Goal: Task Accomplishment & Management: Complete application form

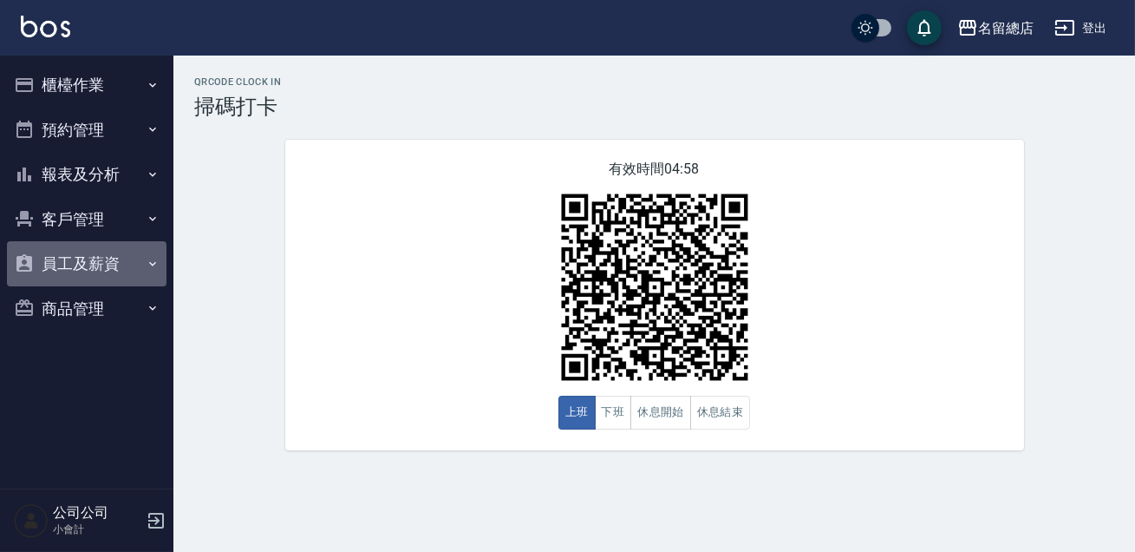
click at [112, 262] on button "員工及薪資" at bounding box center [87, 263] width 160 height 45
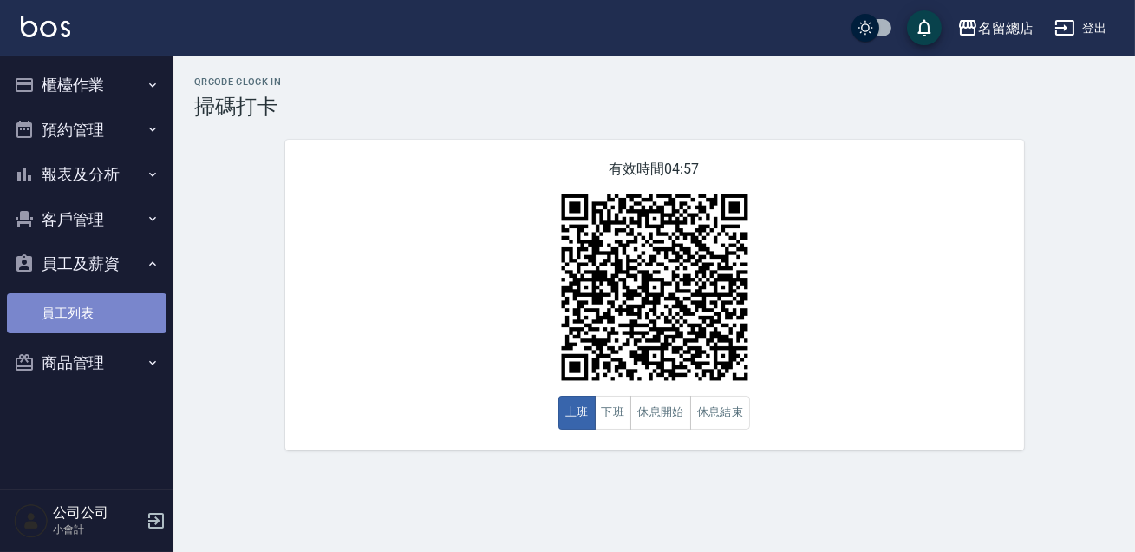
click at [111, 317] on link "員工列表" at bounding box center [87, 313] width 160 height 40
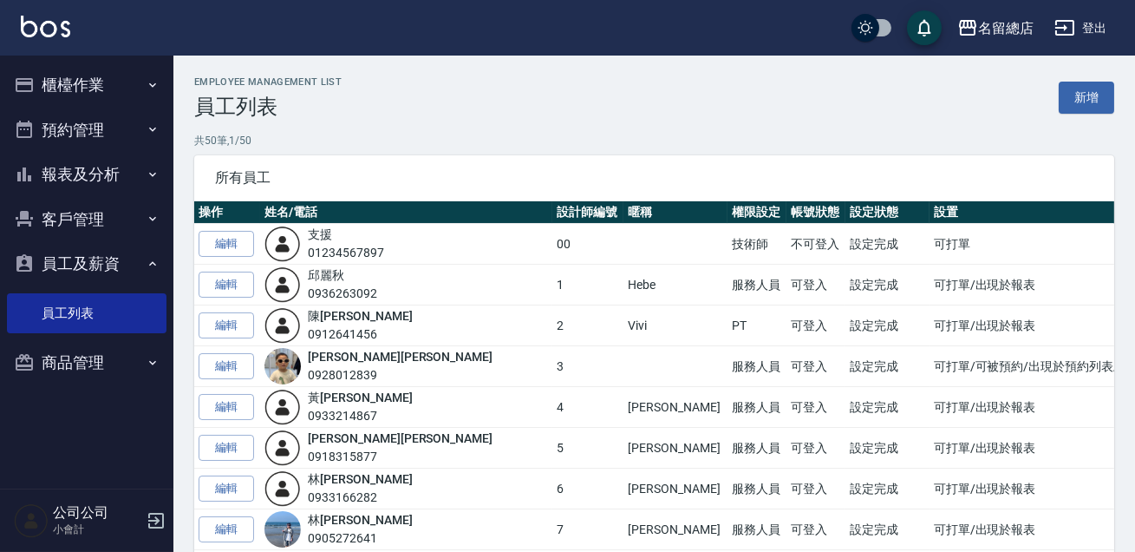
click at [106, 350] on button "商品管理" at bounding box center [87, 362] width 160 height 45
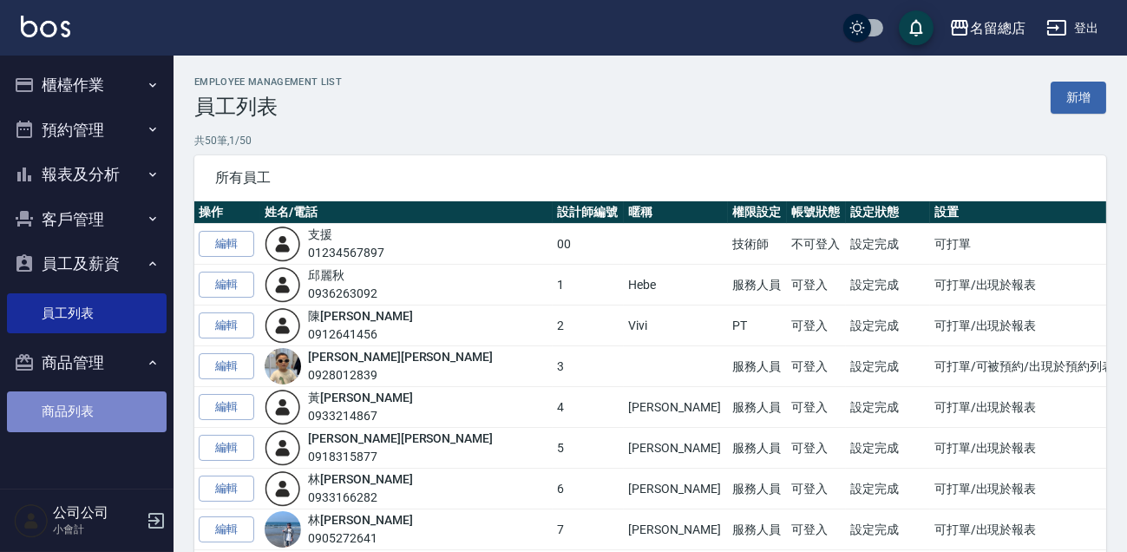
click at [105, 407] on link "商品列表" at bounding box center [87, 411] width 160 height 40
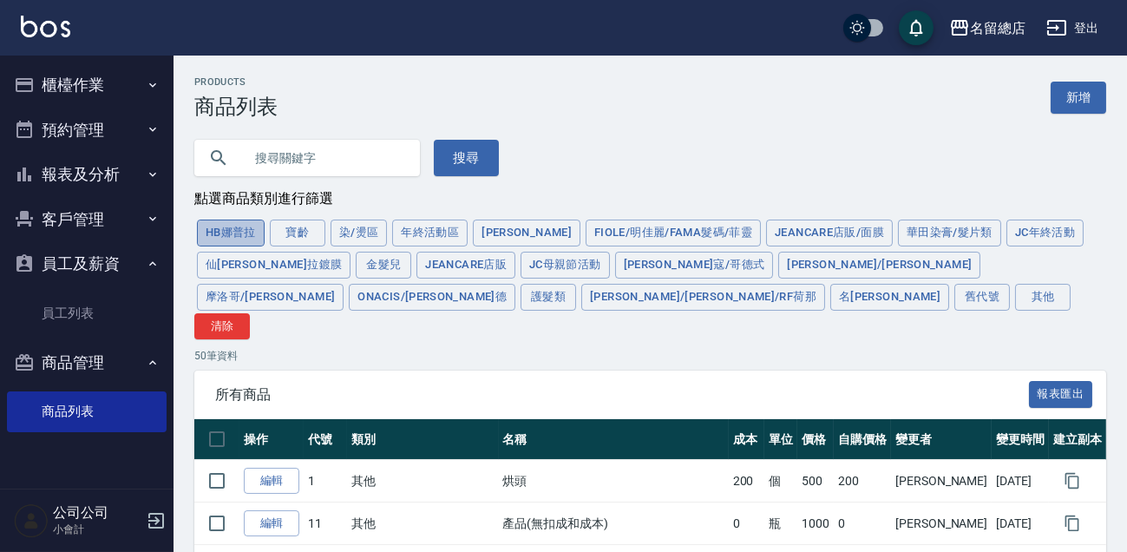
click at [243, 234] on button "HB娜普拉" at bounding box center [231, 232] width 68 height 27
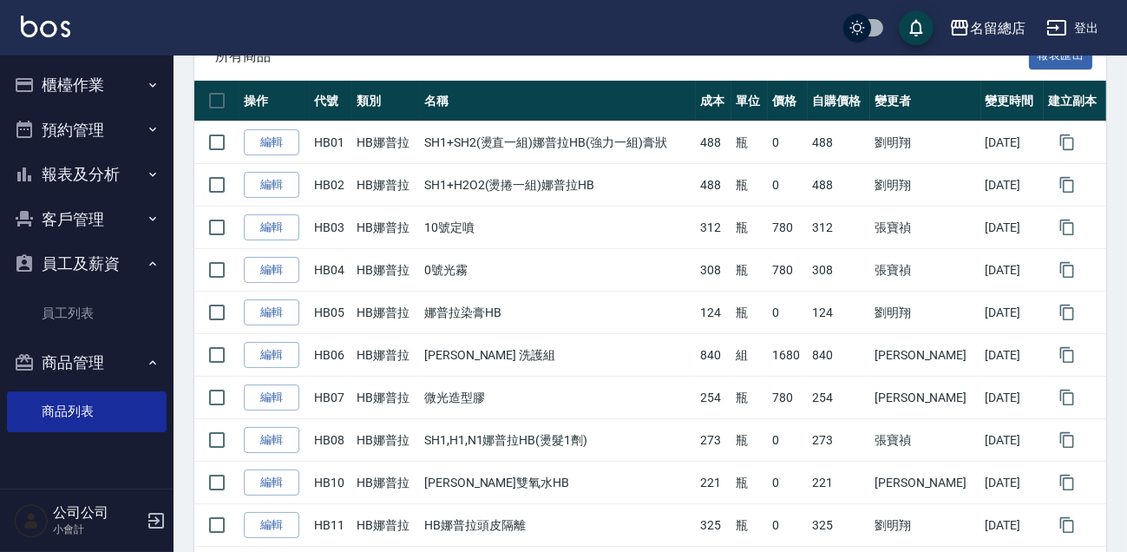
scroll to position [259, 0]
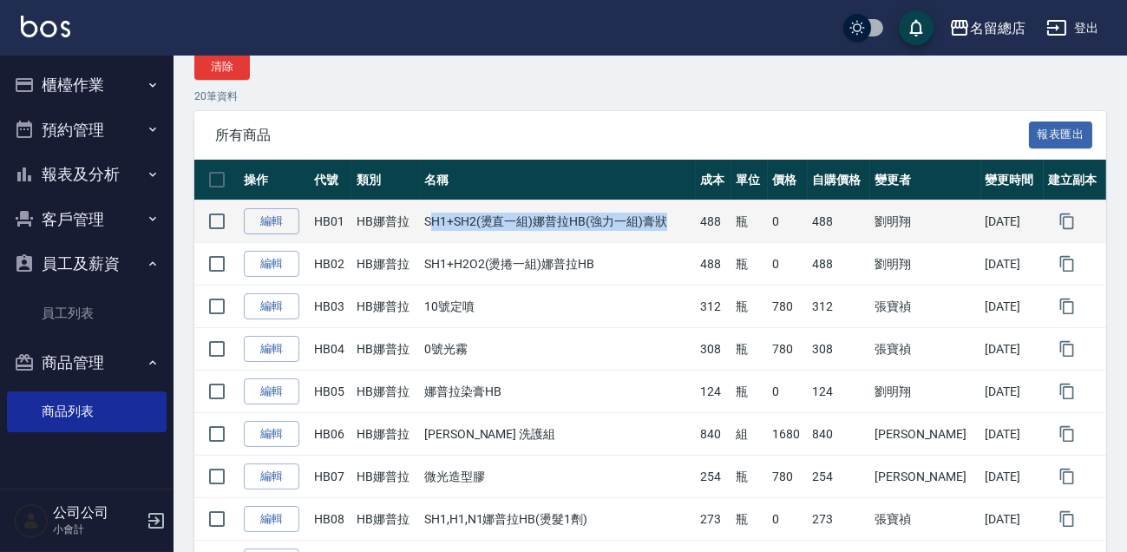
drag, startPoint x: 441, startPoint y: 190, endPoint x: 685, endPoint y: 189, distance: 243.7
click at [685, 200] on td "SH1+SH2(燙直一組)娜普拉HB(強力一組)膏狀" at bounding box center [558, 221] width 276 height 42
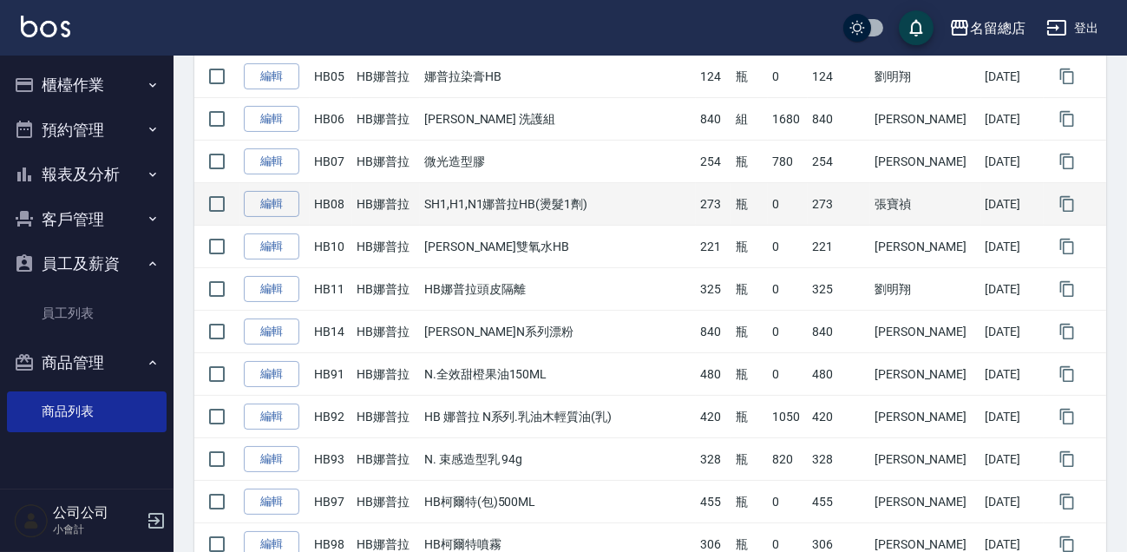
scroll to position [338, 0]
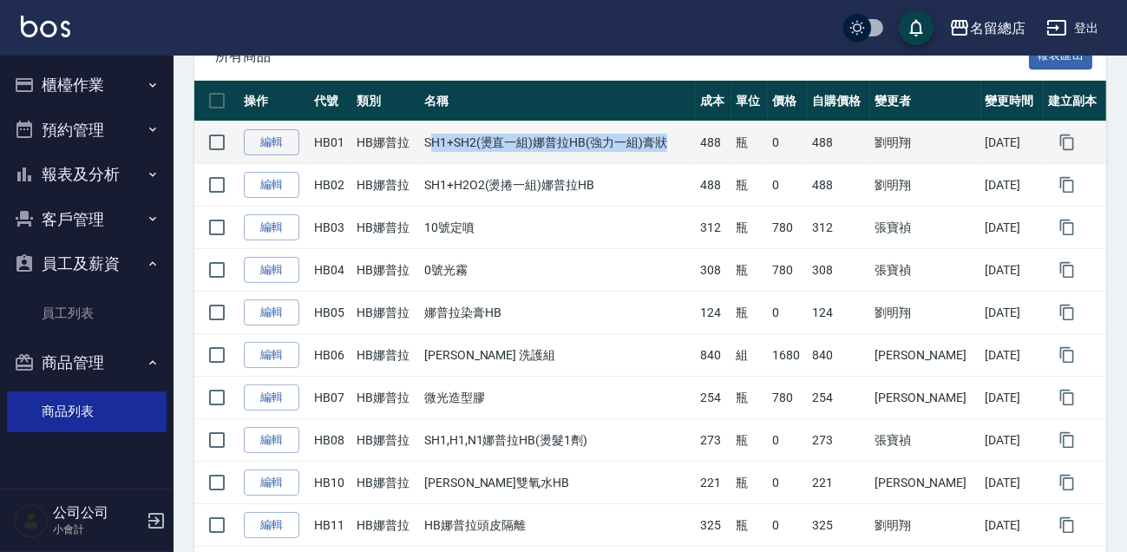
click at [696, 136] on td "SH1+SH2(燙直一組)娜普拉HB(強力一組)膏狀" at bounding box center [558, 142] width 276 height 42
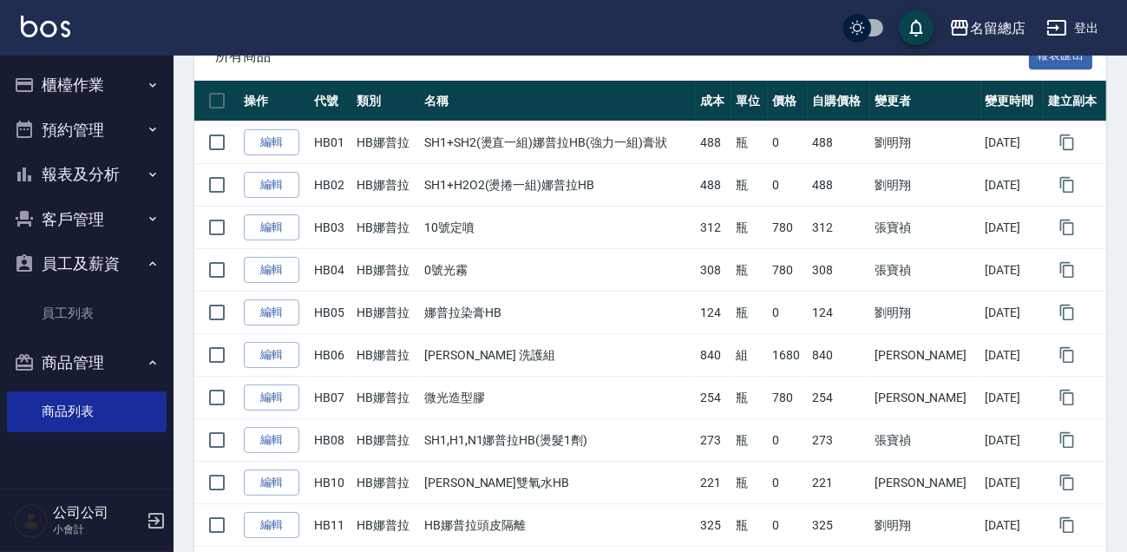
click at [41, 340] on ul "商品列表" at bounding box center [87, 313] width 160 height 54
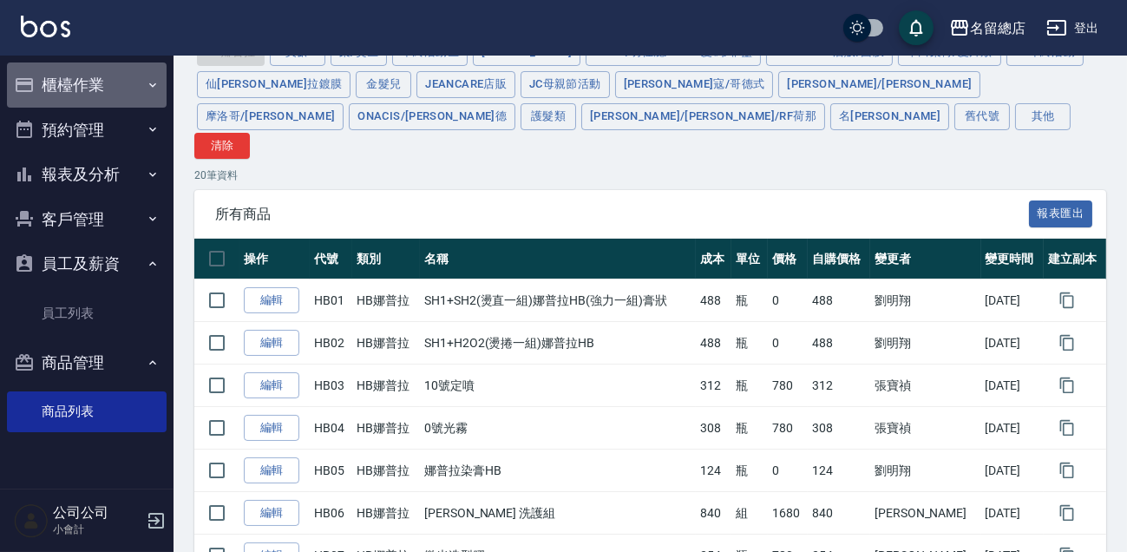
click at [68, 89] on button "櫃檯作業" at bounding box center [87, 84] width 160 height 45
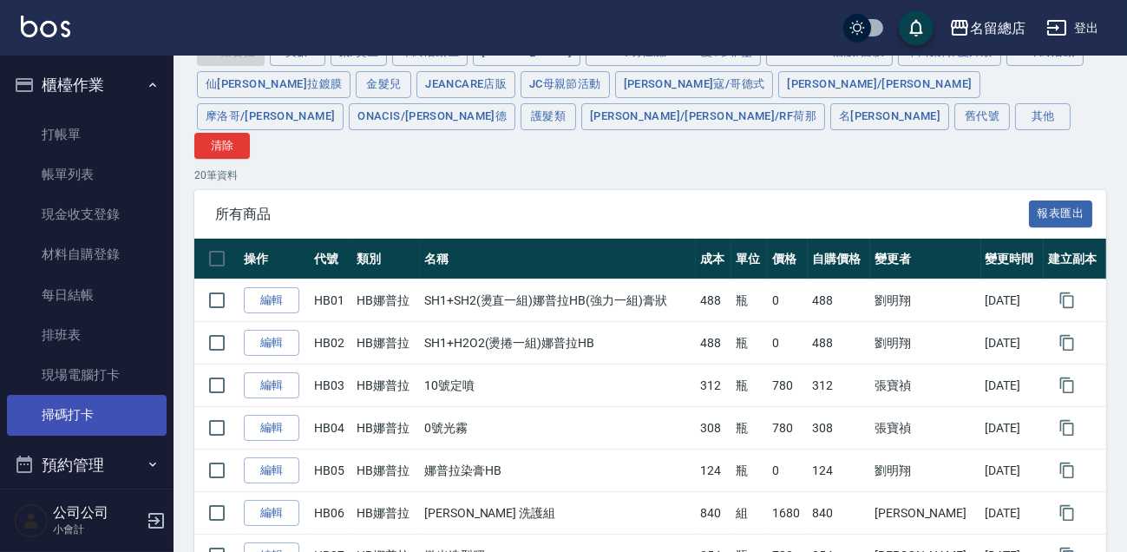
click at [81, 418] on link "掃碼打卡" at bounding box center [87, 415] width 160 height 40
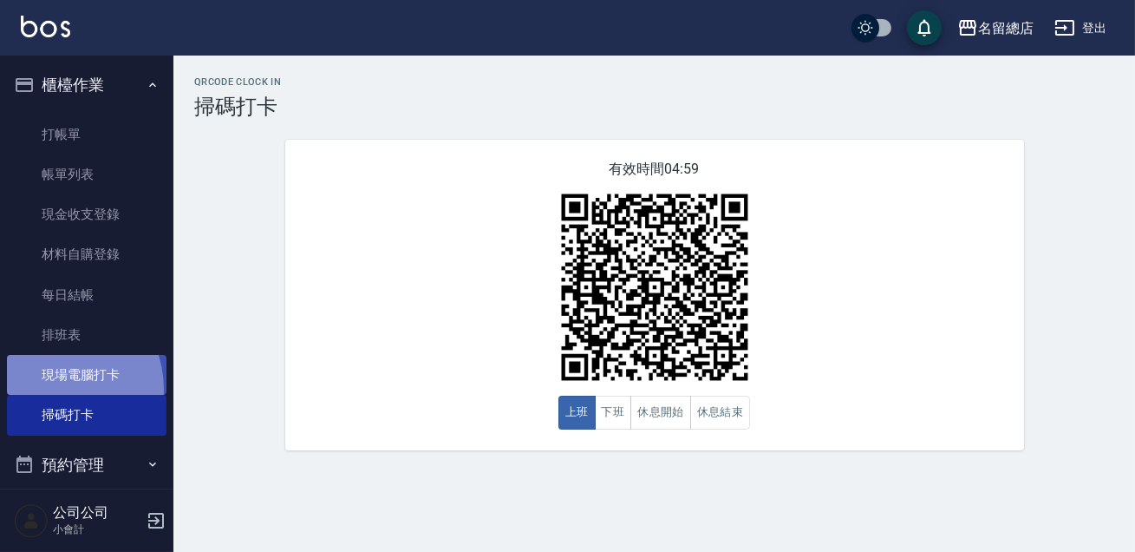
click at [49, 389] on link "現場電腦打卡" at bounding box center [87, 375] width 160 height 40
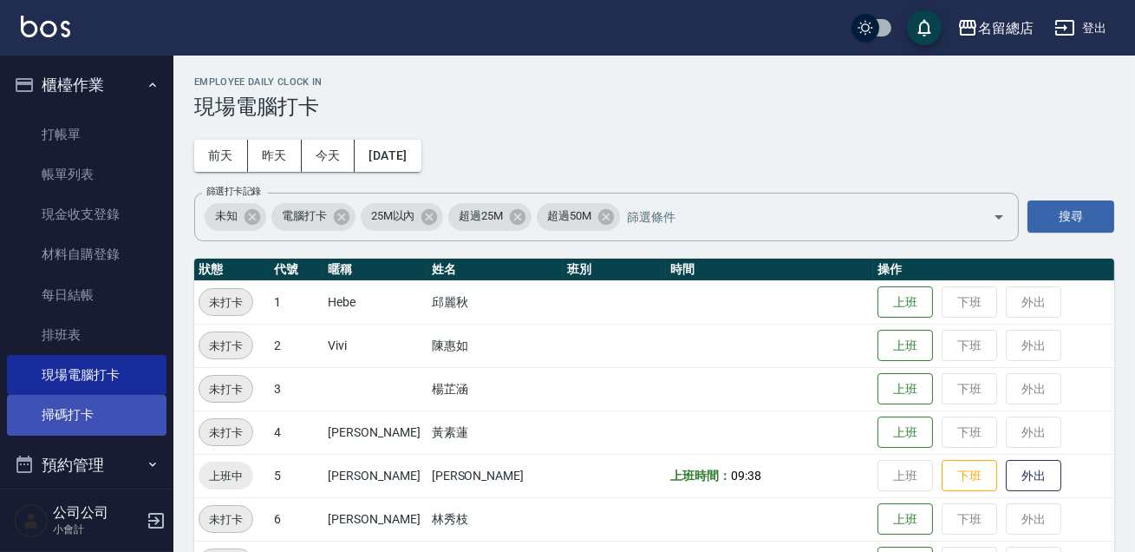
click at [63, 415] on link "掃碼打卡" at bounding box center [87, 415] width 160 height 40
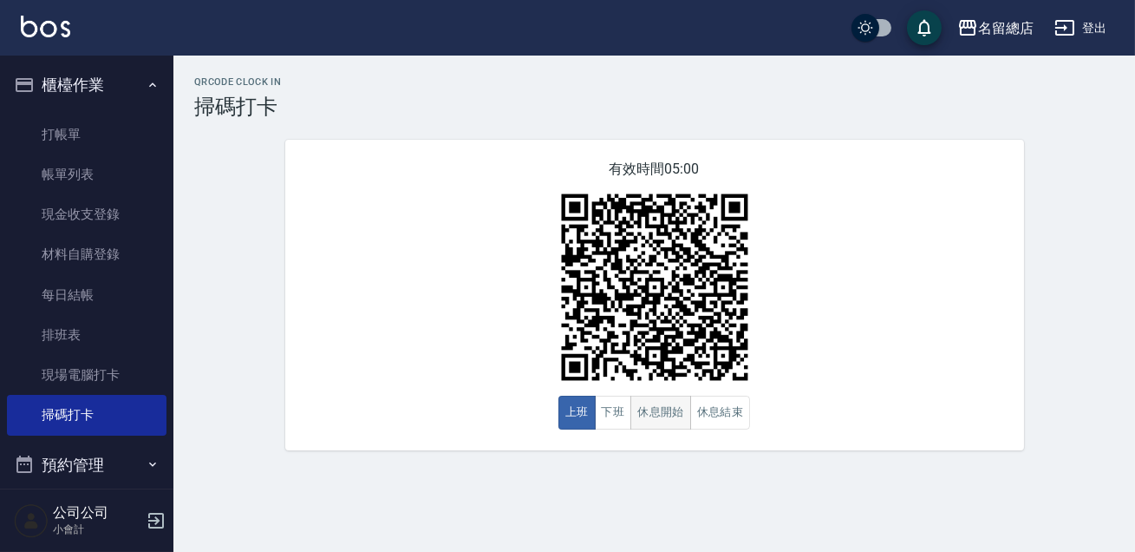
click at [676, 403] on button "休息開始" at bounding box center [661, 412] width 61 height 34
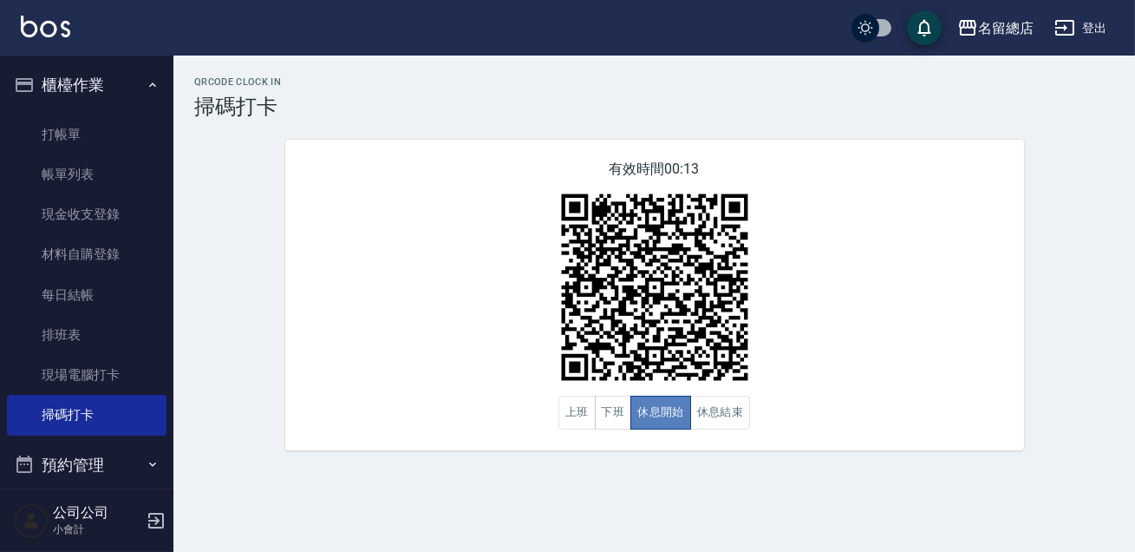
click at [676, 403] on button "休息開始" at bounding box center [661, 412] width 61 height 34
click at [711, 414] on button "休息結束" at bounding box center [720, 412] width 61 height 34
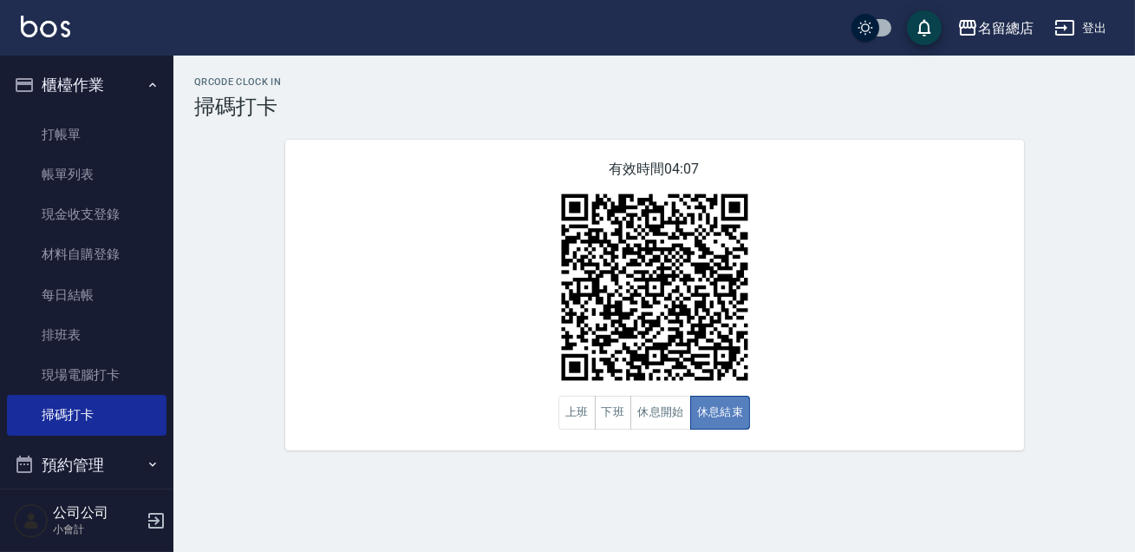
drag, startPoint x: 709, startPoint y: 416, endPoint x: 690, endPoint y: 416, distance: 19.1
click at [703, 416] on button "休息結束" at bounding box center [720, 412] width 61 height 34
drag, startPoint x: 690, startPoint y: 416, endPoint x: 668, endPoint y: 419, distance: 21.8
click at [668, 419] on div "上班 下班 休息開始 休息結束" at bounding box center [655, 412] width 193 height 34
click at [668, 419] on button "休息開始" at bounding box center [661, 412] width 61 height 34
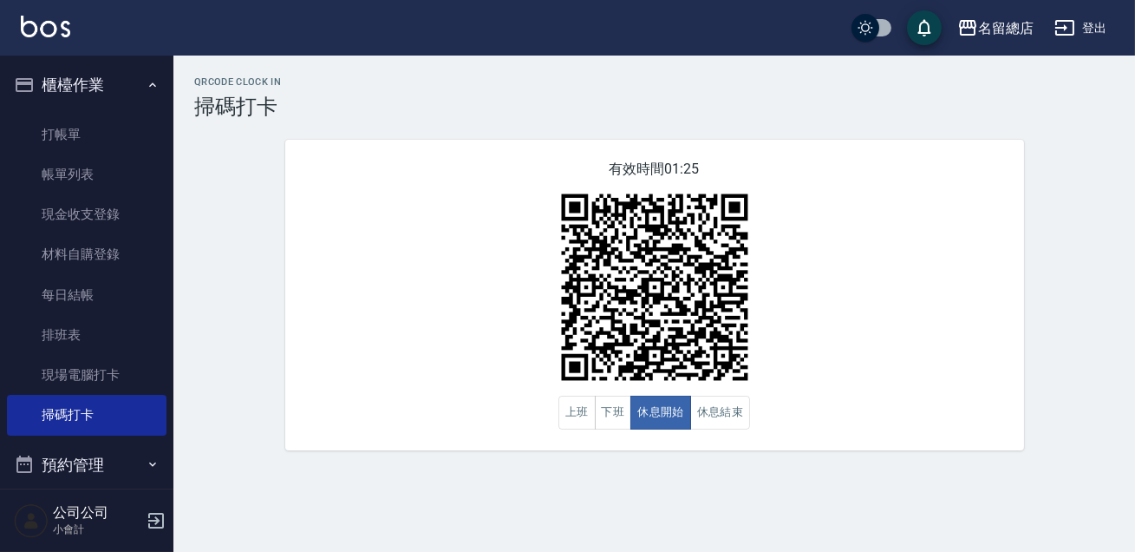
click at [825, 198] on div "有效時間 01:25 上班 下班 休息開始 休息結束" at bounding box center [654, 295] width 739 height 310
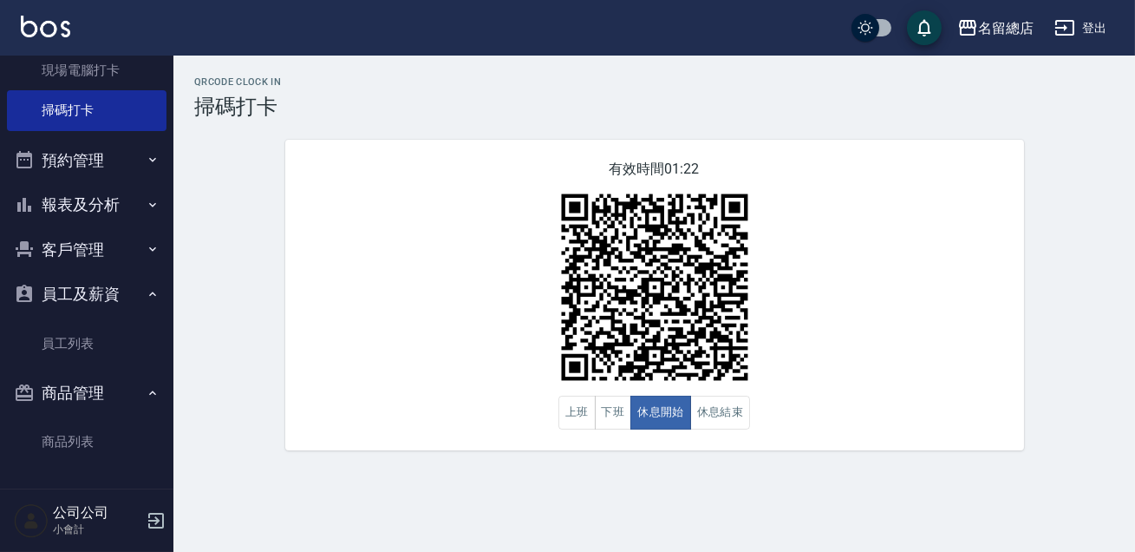
scroll to position [147, 0]
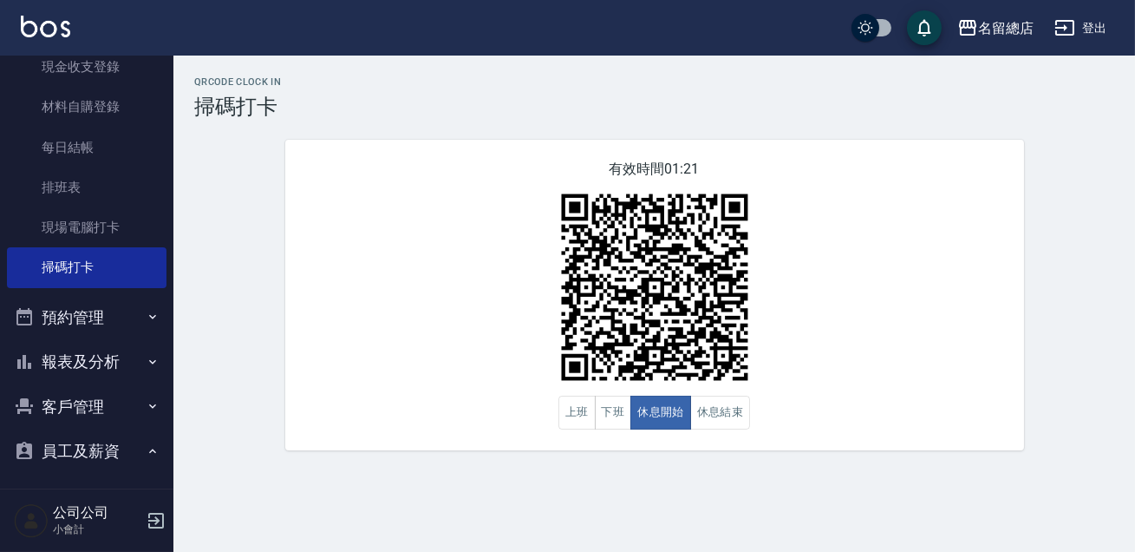
click at [101, 361] on button "報表及分析" at bounding box center [87, 361] width 160 height 45
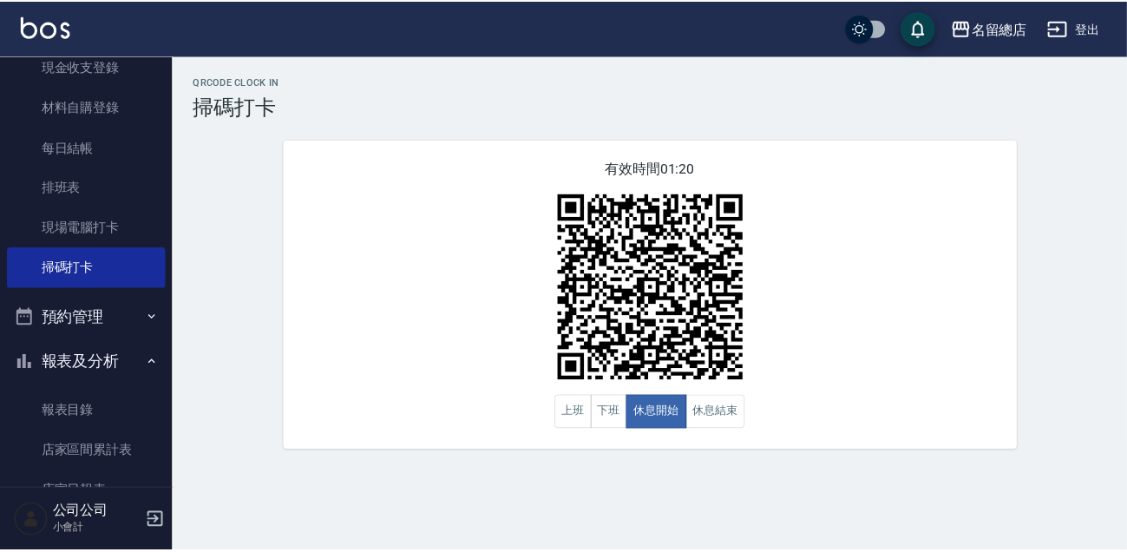
scroll to position [304, 0]
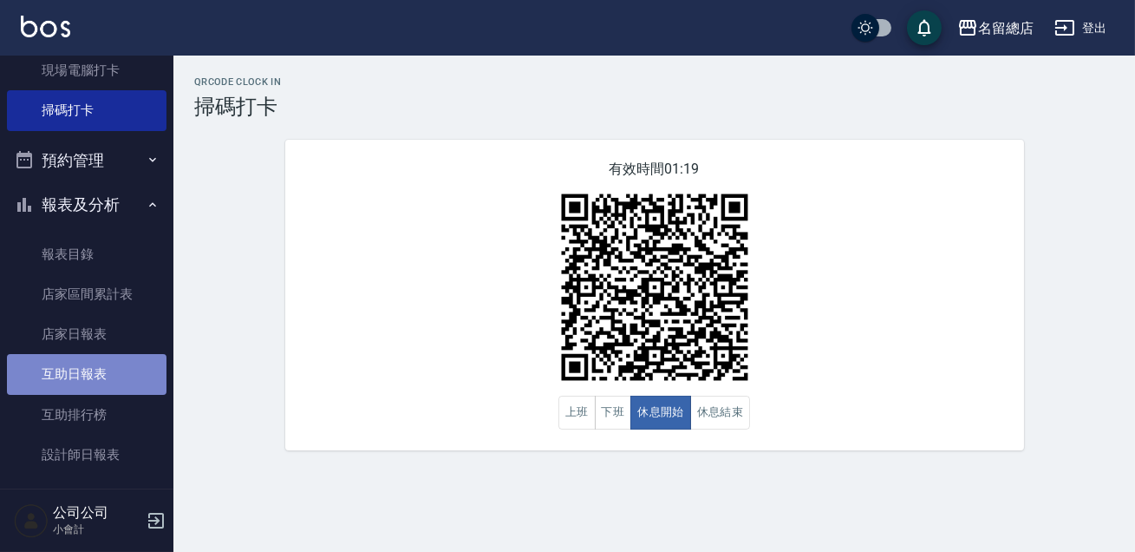
click at [99, 370] on link "互助日報表" at bounding box center [87, 374] width 160 height 40
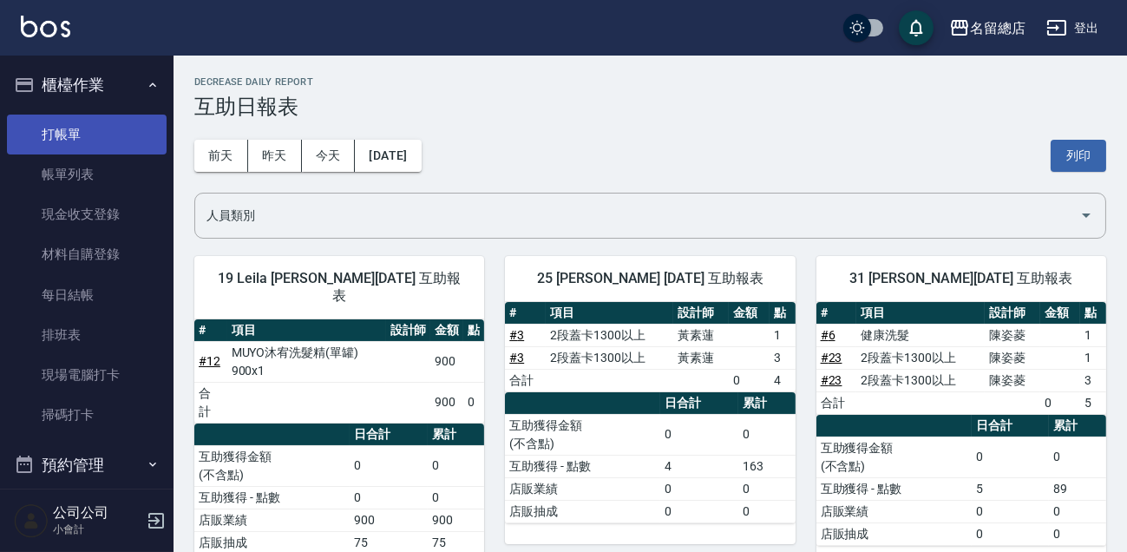
click at [124, 147] on link "打帳單" at bounding box center [87, 134] width 160 height 40
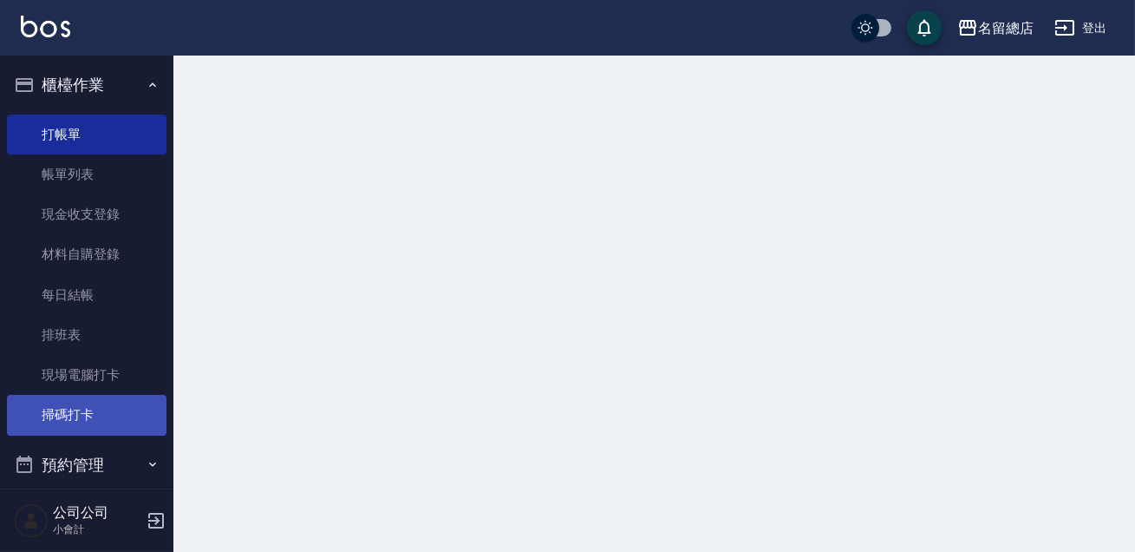
click at [81, 414] on link "掃碼打卡" at bounding box center [87, 415] width 160 height 40
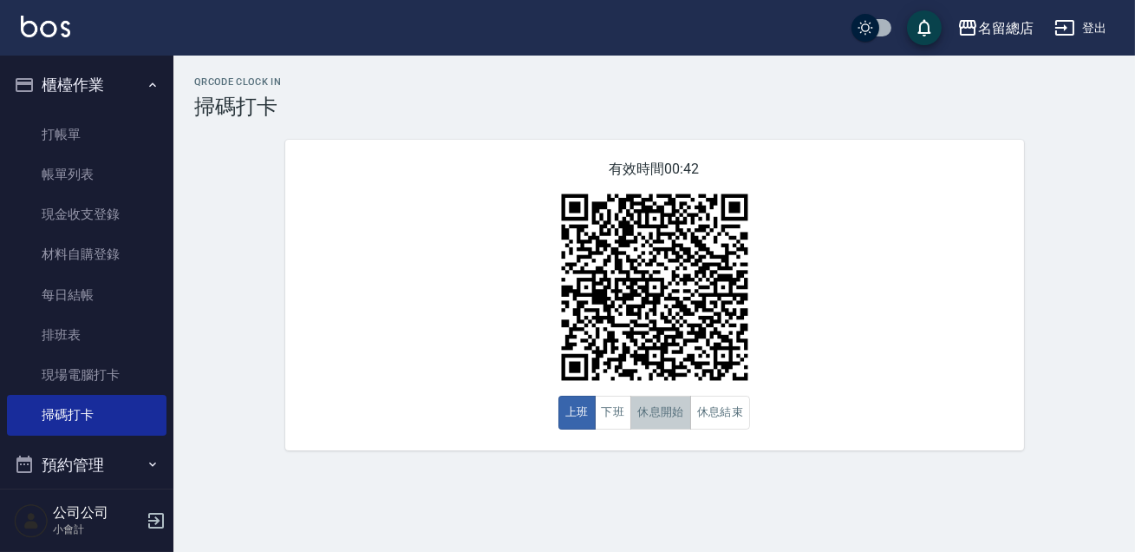
click at [666, 417] on button "休息開始" at bounding box center [661, 412] width 61 height 34
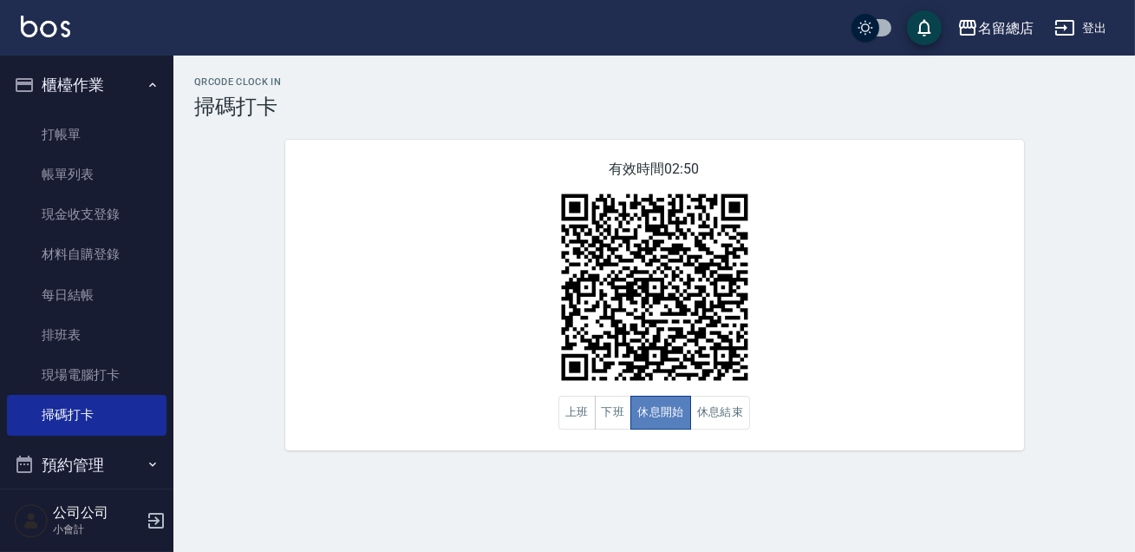
click at [666, 417] on button "休息開始" at bounding box center [661, 412] width 61 height 34
click at [705, 409] on button "休息結束" at bounding box center [720, 412] width 61 height 34
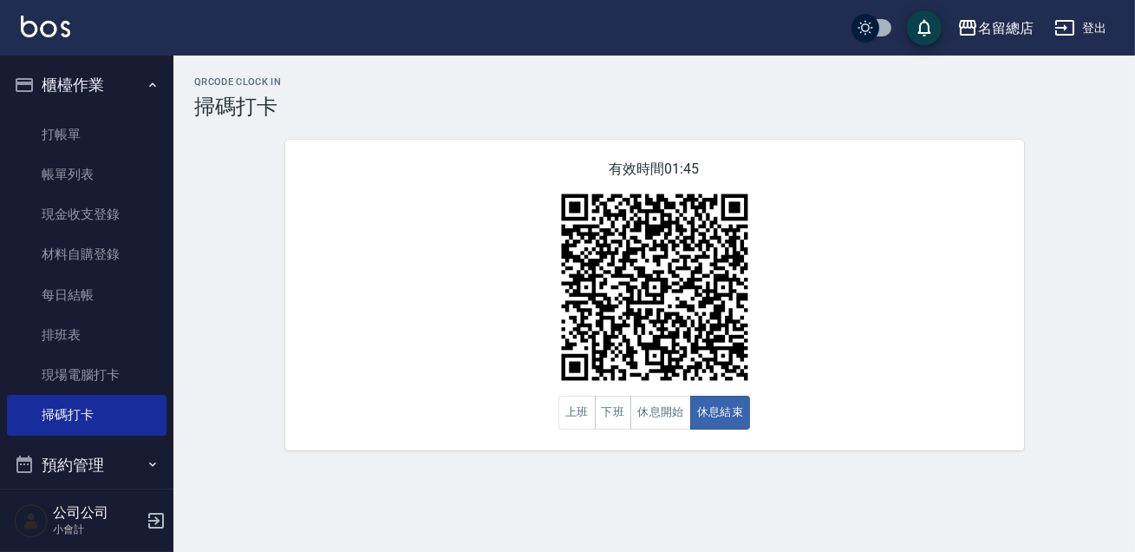
click at [742, 435] on div "有效時間 01:45 上班 下班 休息開始 休息結束" at bounding box center [654, 295] width 739 height 310
click at [643, 446] on div "有效時間 01:44 上班 下班 休息開始 休息結束" at bounding box center [654, 295] width 739 height 310
click at [658, 430] on div "有效時間 01:44 上班 下班 休息開始 休息結束" at bounding box center [654, 295] width 739 height 310
click at [661, 428] on button "休息開始" at bounding box center [661, 412] width 61 height 34
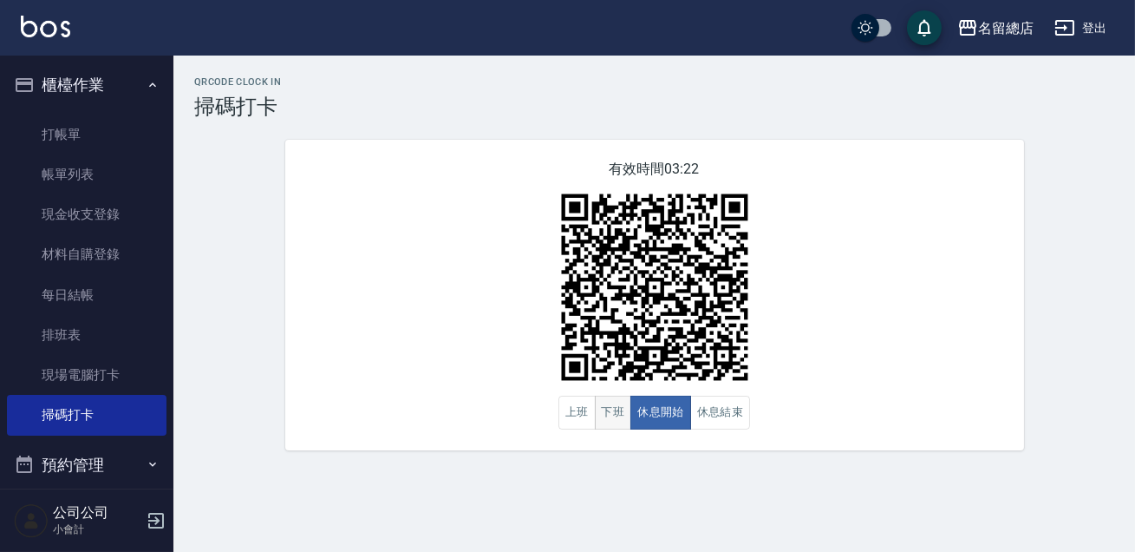
click at [607, 405] on button "下班" at bounding box center [613, 412] width 37 height 34
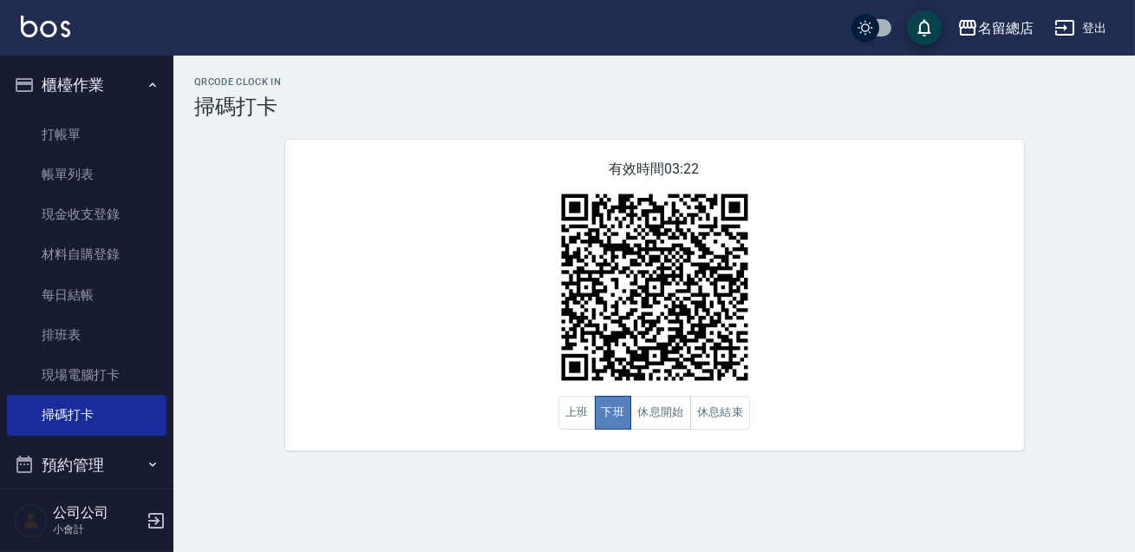
click at [607, 405] on button "下班" at bounding box center [613, 412] width 37 height 34
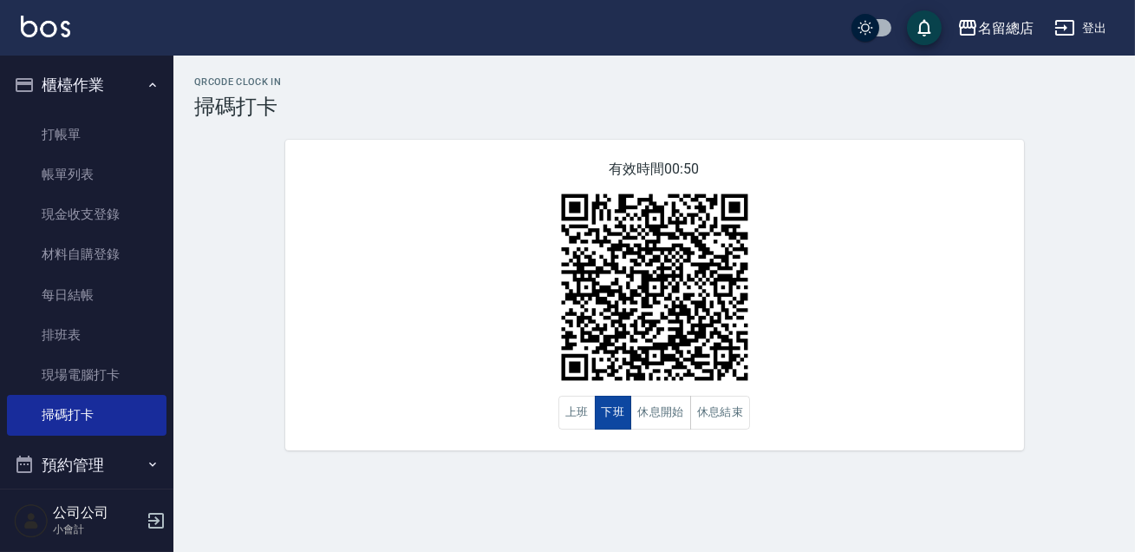
click at [616, 398] on button "下班" at bounding box center [613, 412] width 37 height 34
click at [667, 398] on button "休息開始" at bounding box center [661, 412] width 61 height 34
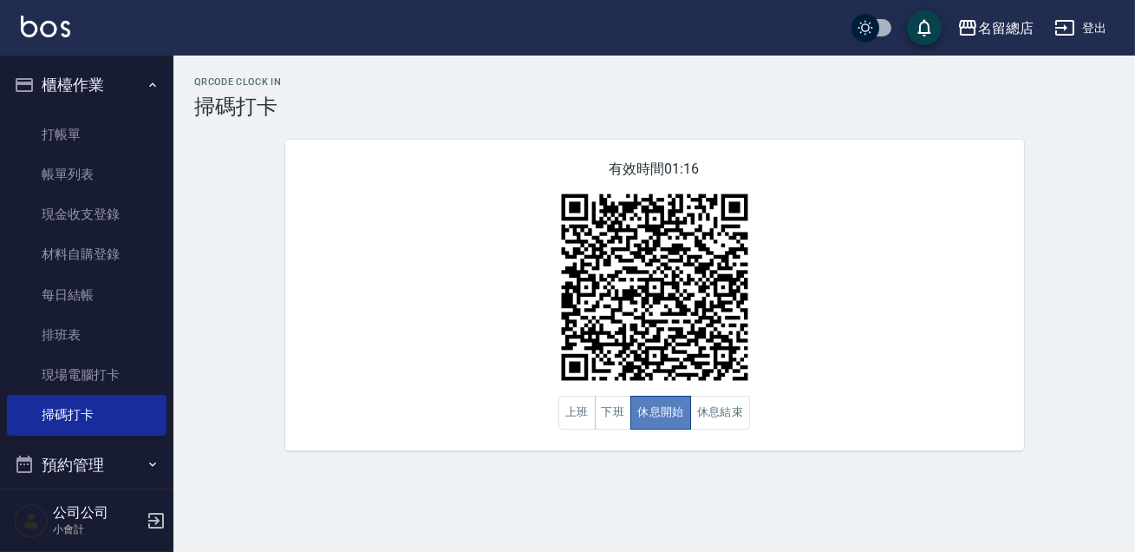
click at [667, 398] on button "休息開始" at bounding box center [661, 412] width 61 height 34
click at [703, 431] on div "有效時間 01:16 上班 下班 休息開始 休息結束" at bounding box center [654, 295] width 739 height 310
click at [706, 431] on div "有效時間 01:15 上班 下班 休息開始 休息結束" at bounding box center [654, 295] width 739 height 310
click at [709, 423] on button "休息結束" at bounding box center [720, 412] width 61 height 34
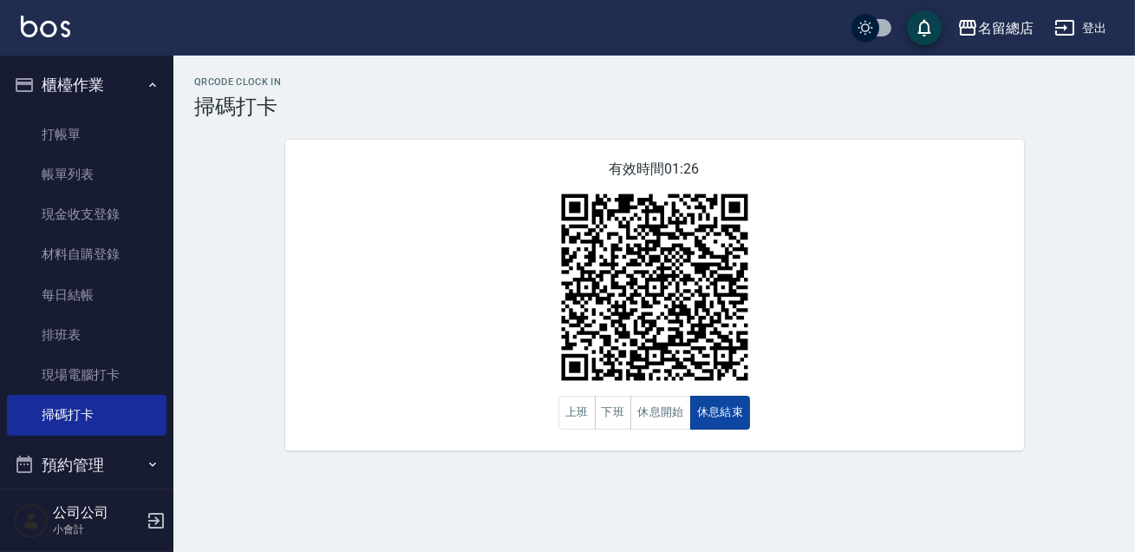
drag, startPoint x: 715, startPoint y: 423, endPoint x: 698, endPoint y: 417, distance: 17.6
click at [715, 423] on button "休息結束" at bounding box center [720, 412] width 61 height 34
click at [638, 408] on button "休息開始" at bounding box center [661, 412] width 61 height 34
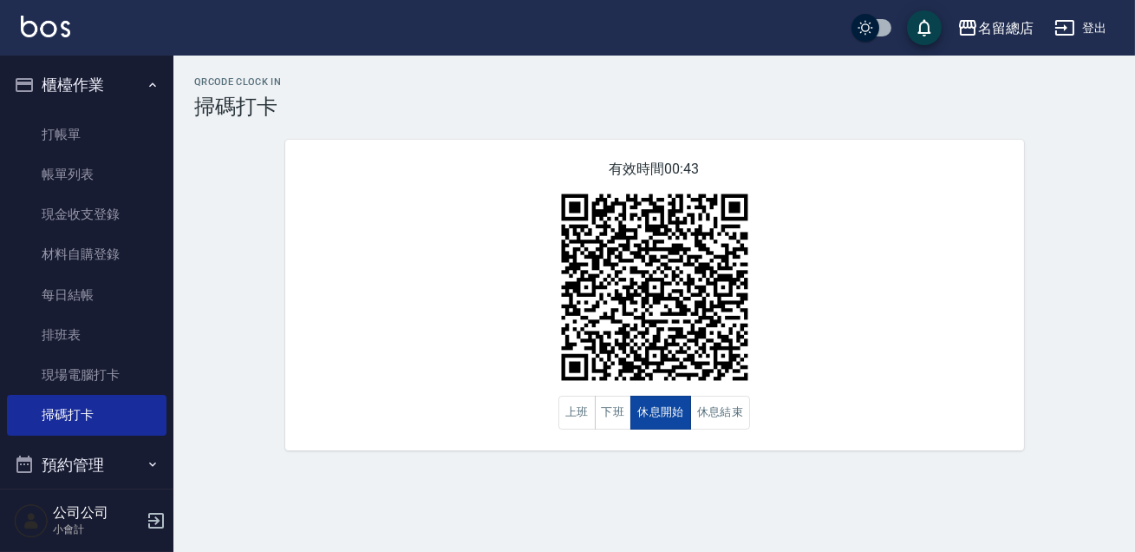
click at [638, 408] on button "休息開始" at bounding box center [661, 412] width 61 height 34
click at [695, 408] on button "休息結束" at bounding box center [720, 412] width 61 height 34
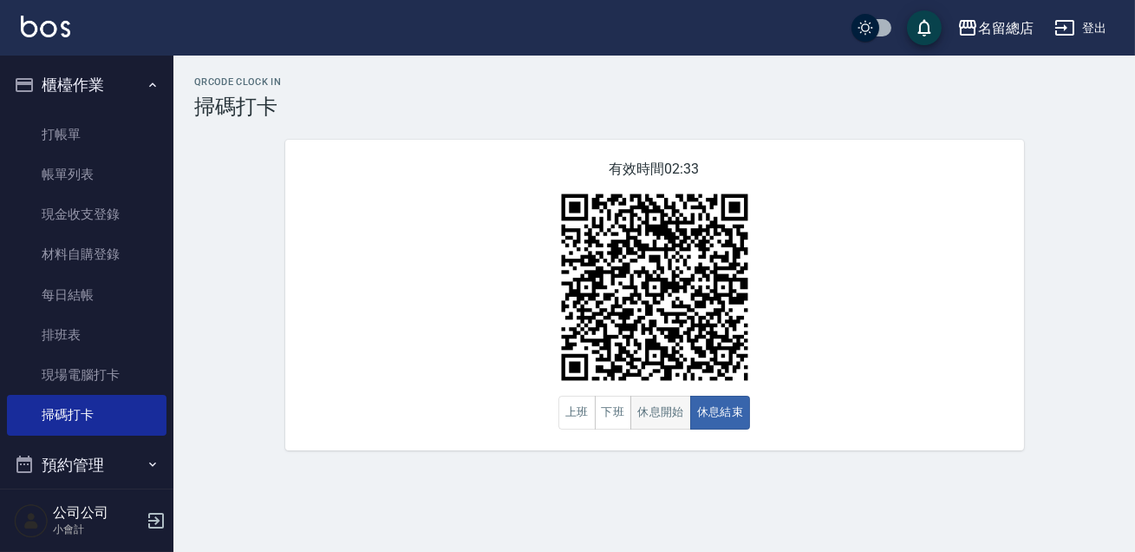
click at [660, 414] on button "休息開始" at bounding box center [661, 412] width 61 height 34
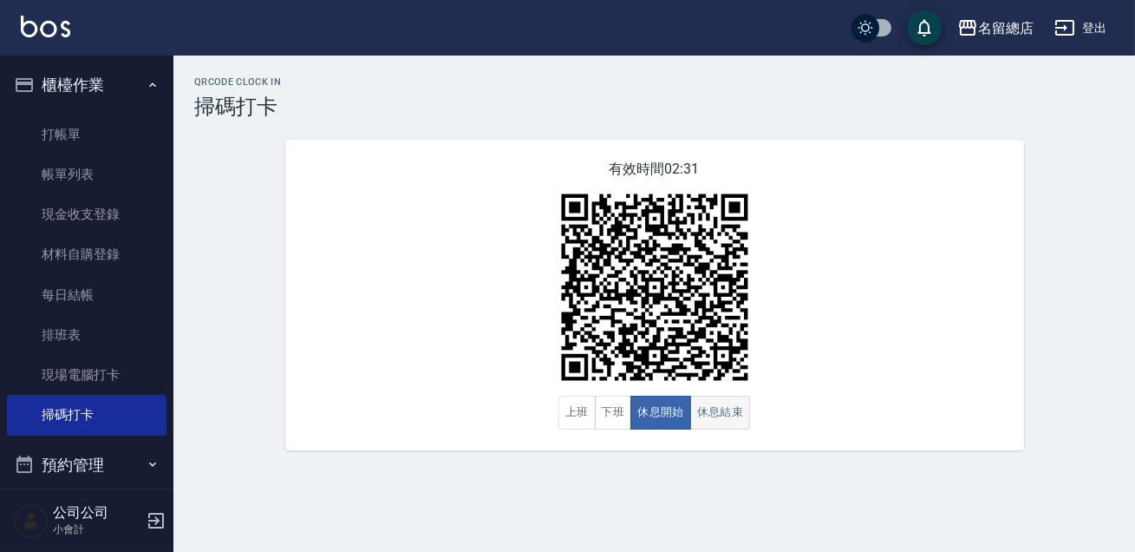
click at [726, 408] on button "休息結束" at bounding box center [720, 412] width 61 height 34
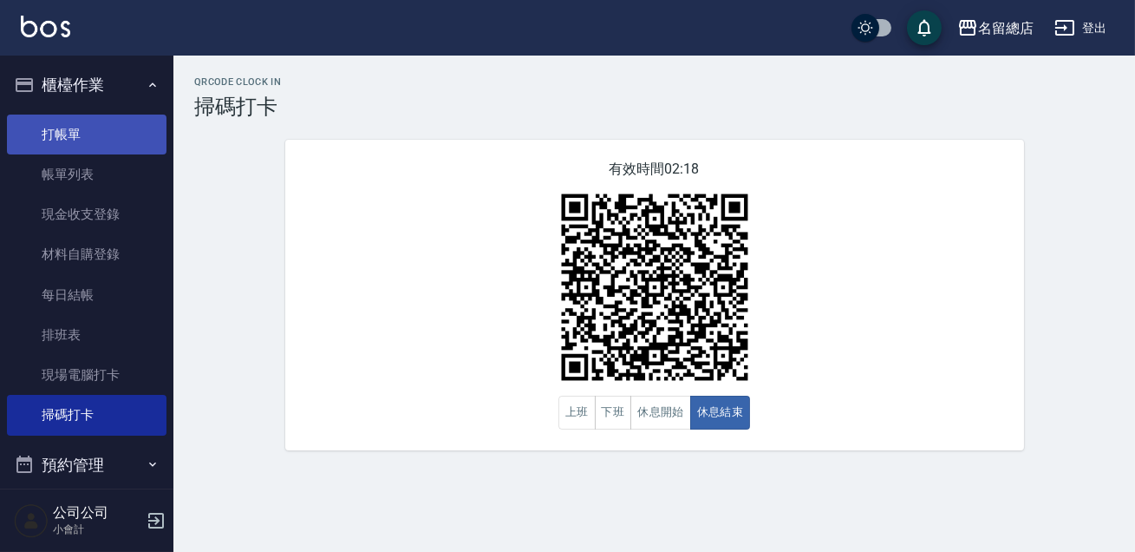
click at [35, 136] on link "打帳單" at bounding box center [87, 134] width 160 height 40
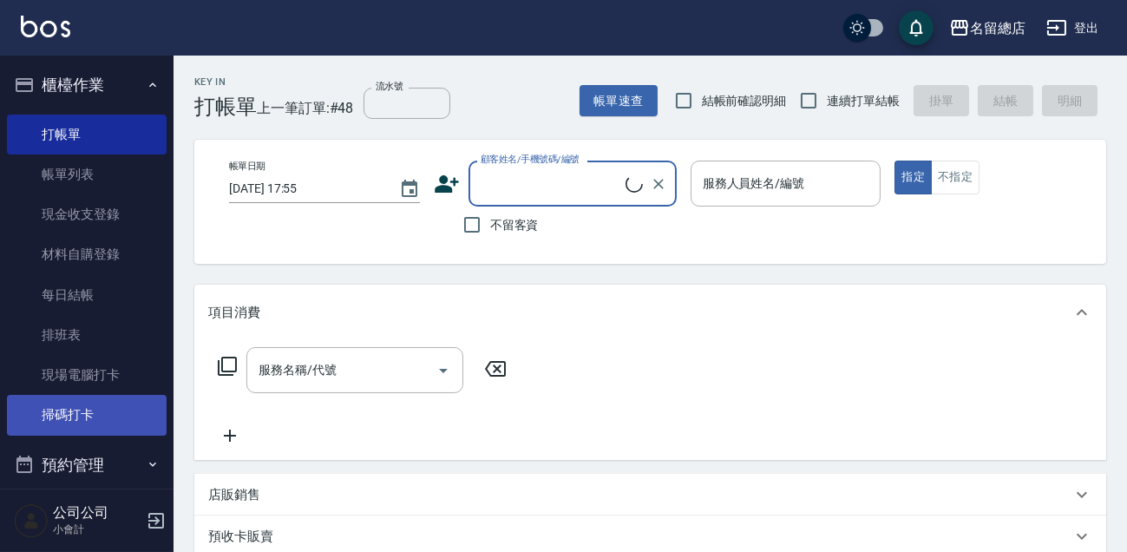
click at [113, 421] on link "掃碼打卡" at bounding box center [87, 415] width 160 height 40
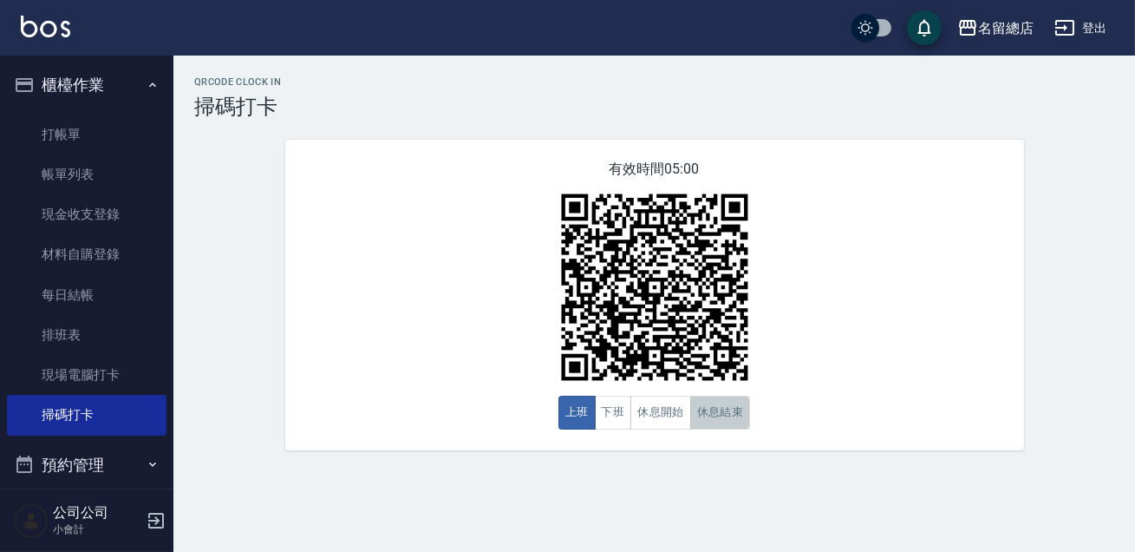
click at [732, 414] on button "休息結束" at bounding box center [720, 412] width 61 height 34
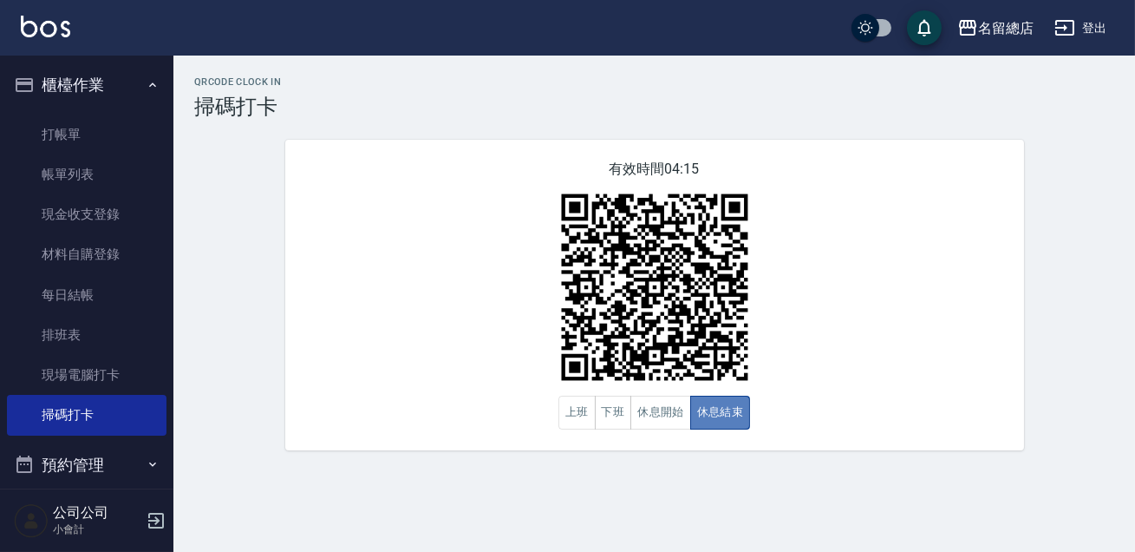
click at [732, 414] on button "休息結束" at bounding box center [720, 412] width 61 height 34
click at [642, 404] on button "休息開始" at bounding box center [661, 412] width 61 height 34
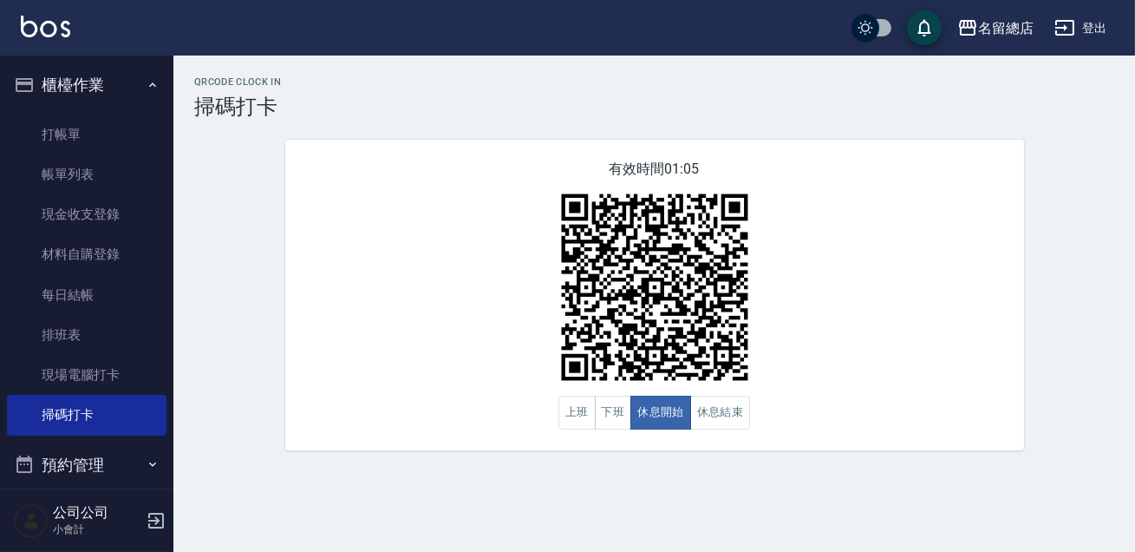
click at [911, 388] on div "有效時間 01:05 上班 下班 休息開始 休息結束" at bounding box center [654, 295] width 739 height 310
click at [611, 424] on button "下班" at bounding box center [613, 412] width 37 height 34
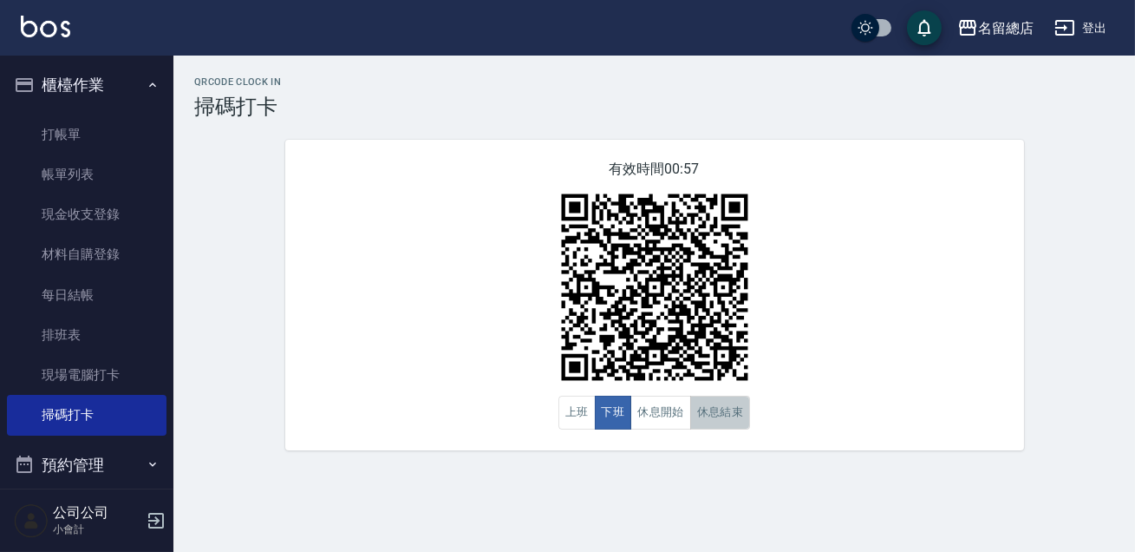
click at [738, 404] on button "休息結束" at bounding box center [720, 412] width 61 height 34
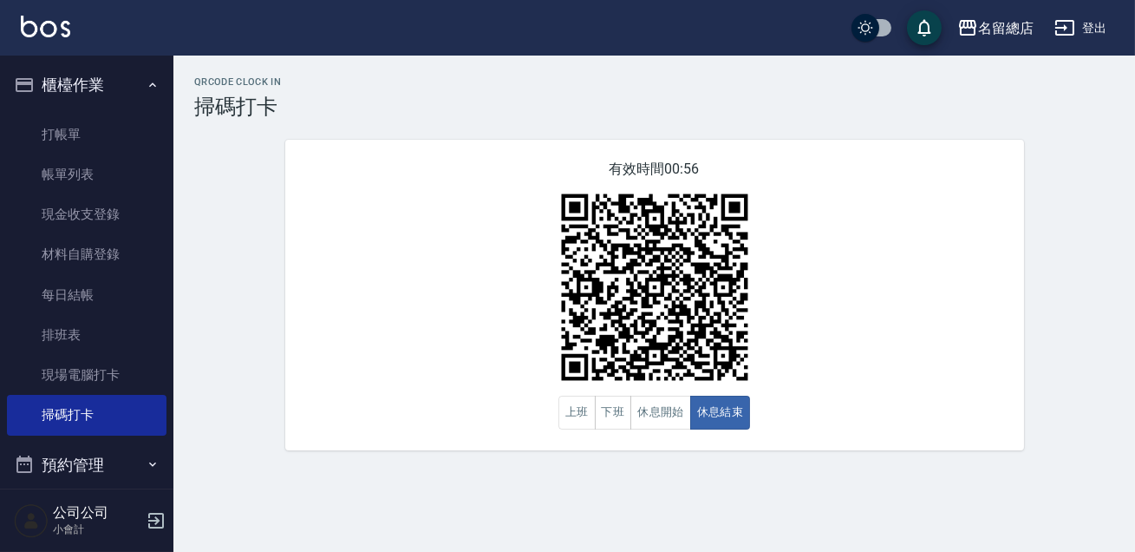
click at [897, 346] on div "有效時間 00:56 上班 下班 休息開始 休息結束" at bounding box center [654, 295] width 739 height 310
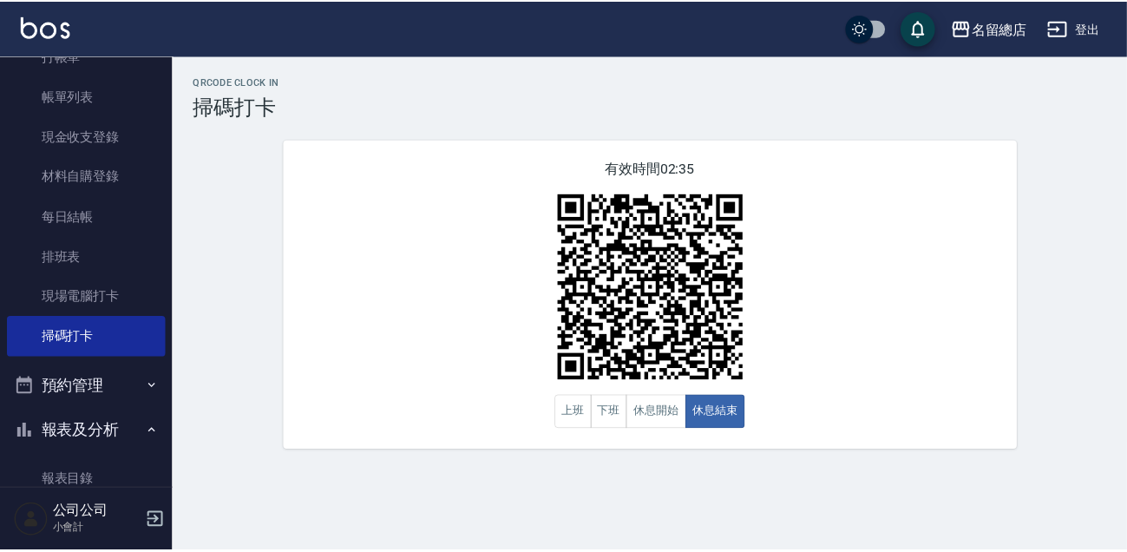
scroll to position [236, 0]
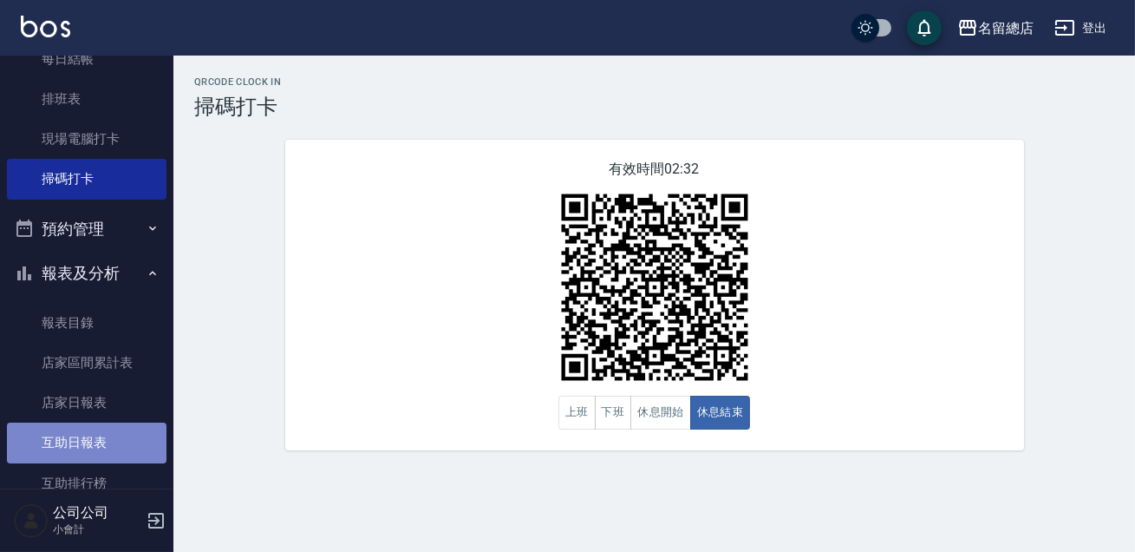
drag, startPoint x: 97, startPoint y: 445, endPoint x: 112, endPoint y: 438, distance: 16.3
click at [98, 445] on link "互助日報表" at bounding box center [87, 442] width 160 height 40
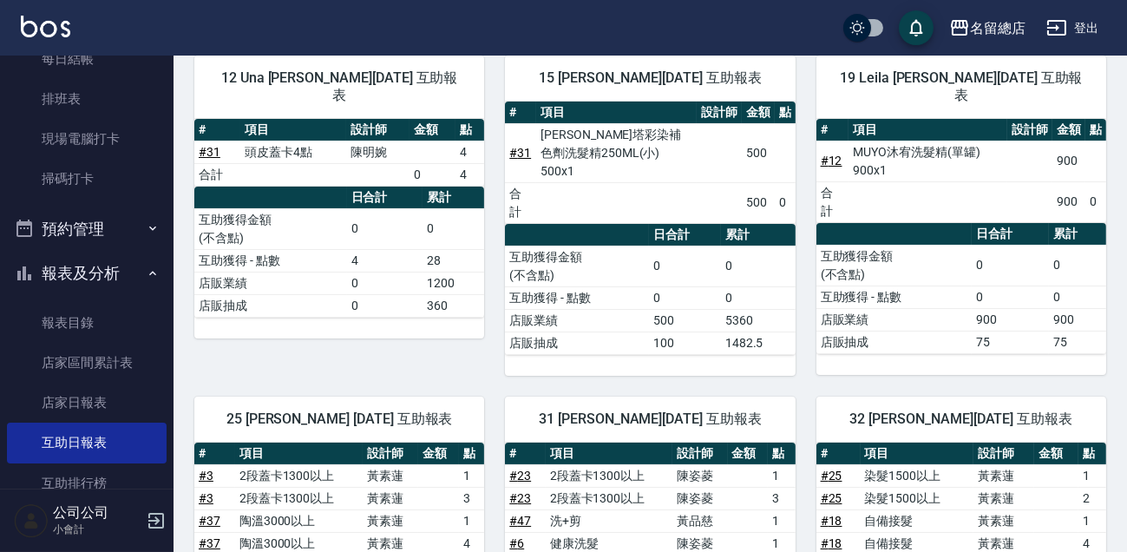
scroll to position [121, 0]
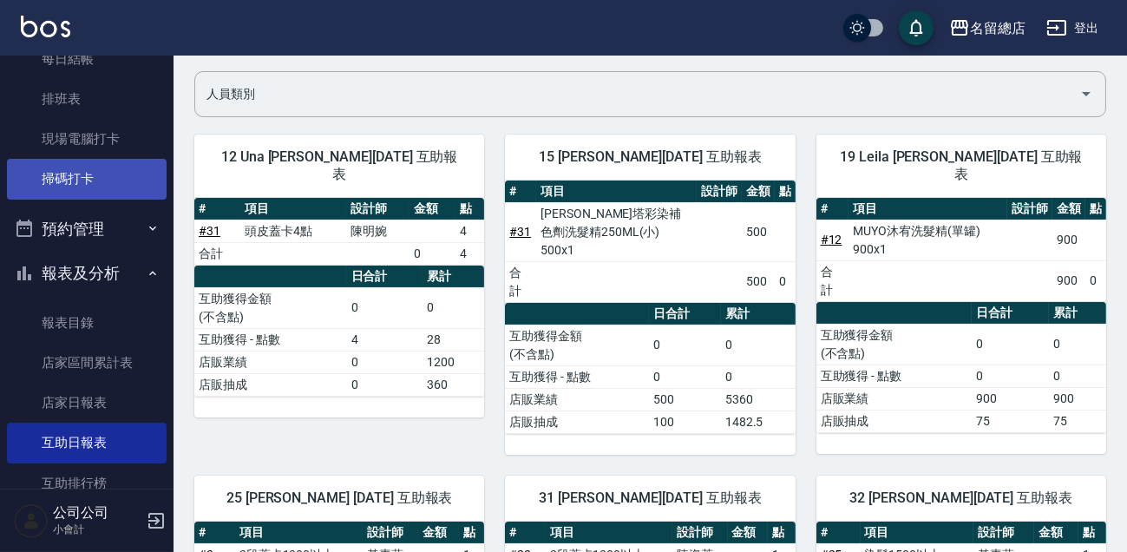
click at [72, 180] on link "掃碼打卡" at bounding box center [87, 179] width 160 height 40
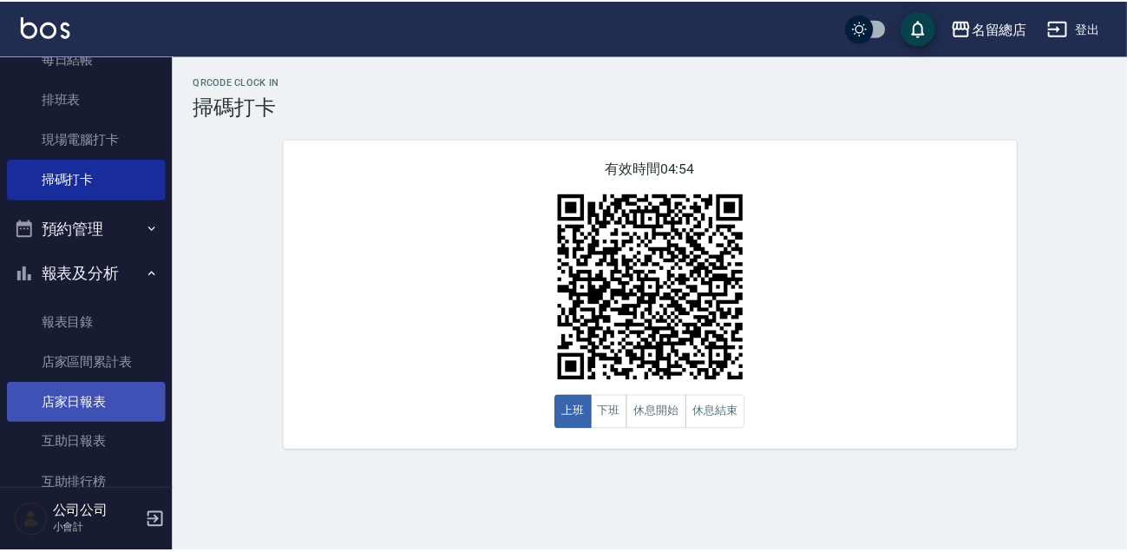
scroll to position [315, 0]
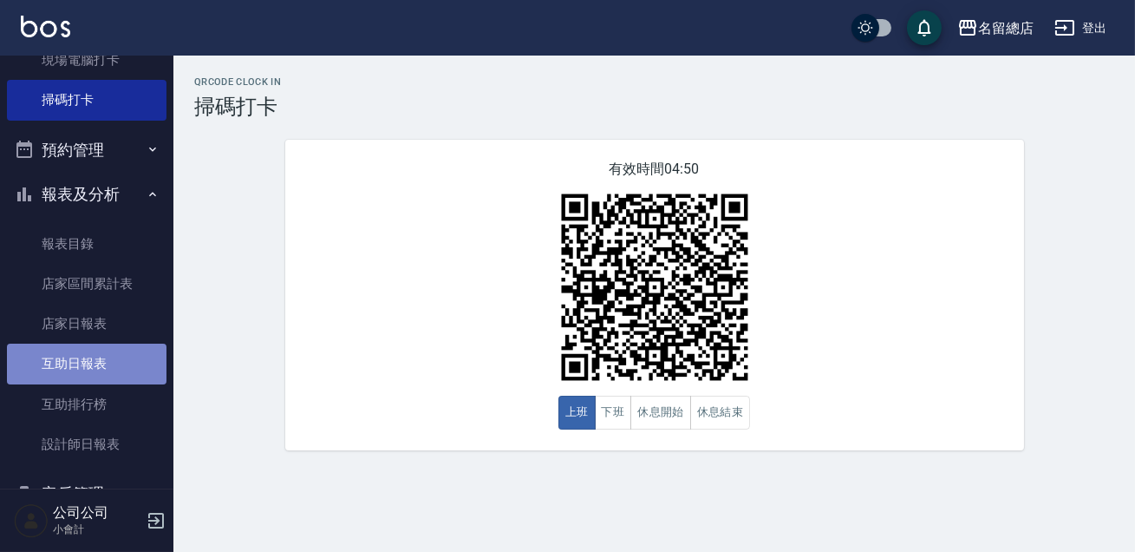
click at [88, 364] on link "互助日報表" at bounding box center [87, 363] width 160 height 40
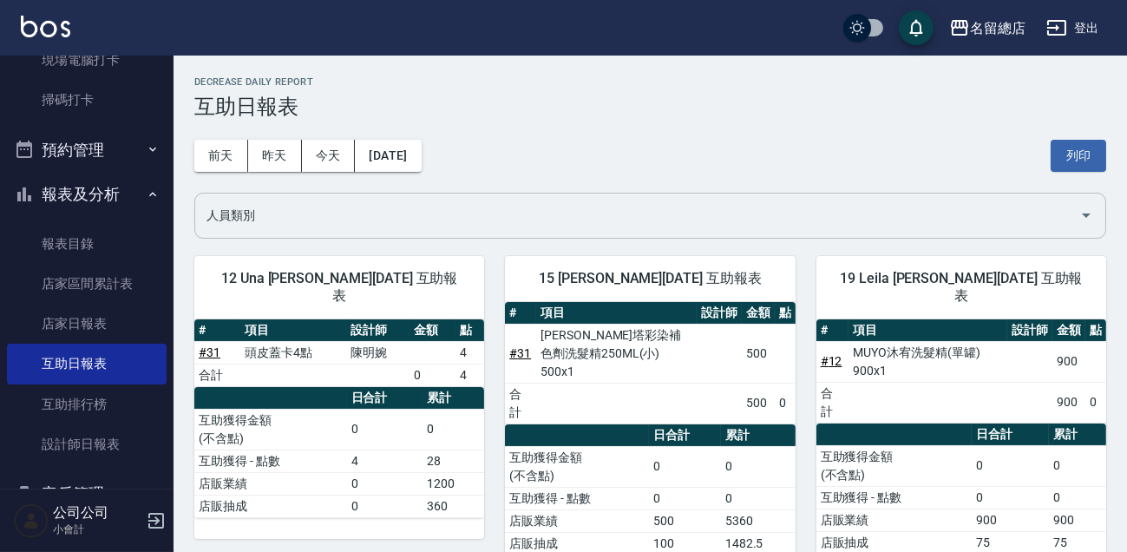
click at [568, 209] on input "人員類別" at bounding box center [637, 215] width 870 height 30
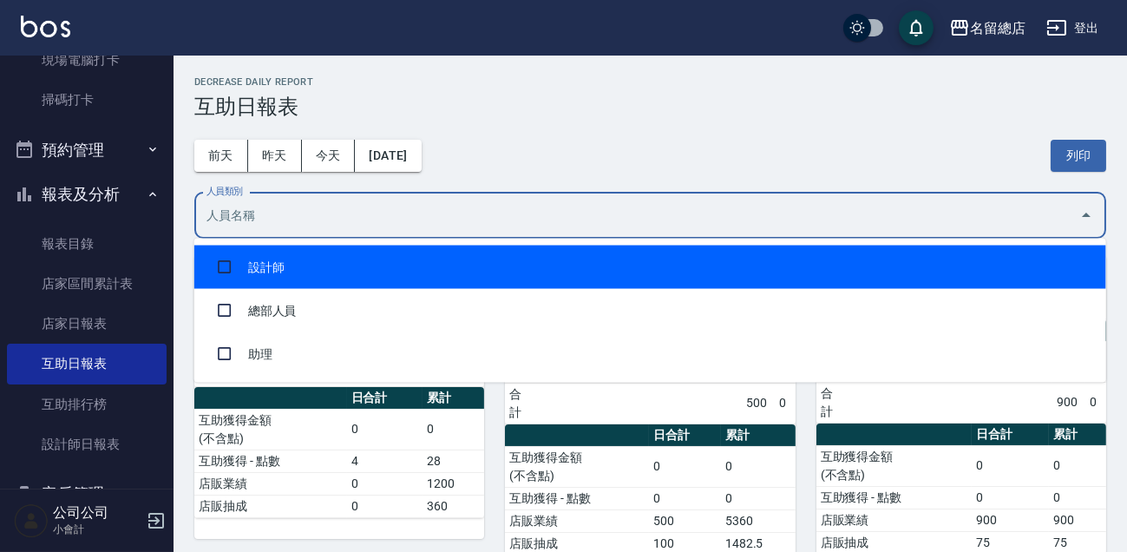
click at [429, 268] on li "設計師" at bounding box center [650, 266] width 912 height 43
checkbox input "true"
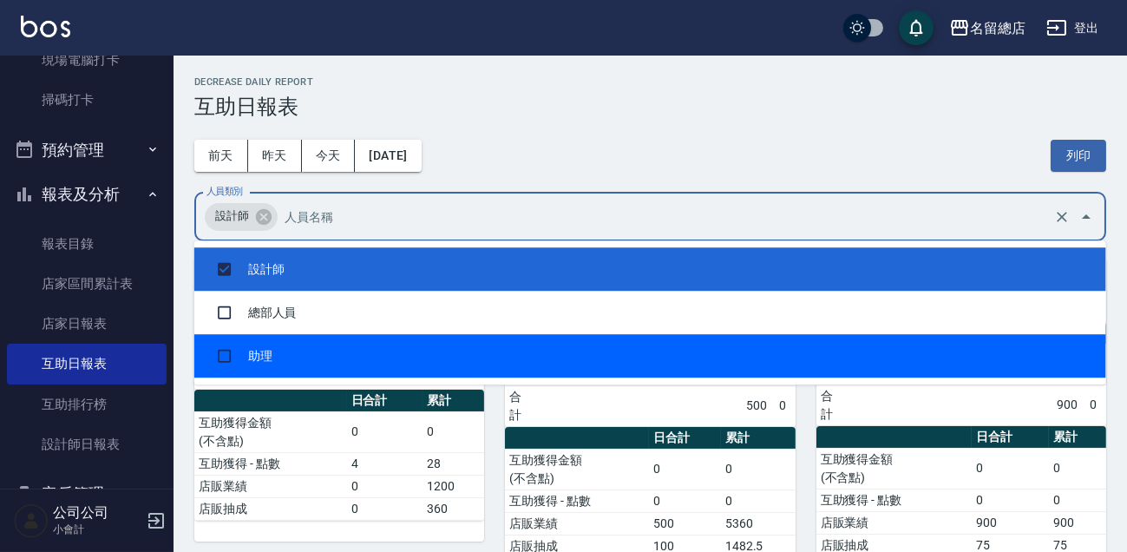
click at [485, 478] on div "15 [PERSON_NAME][DATE] 互助報表 # 項目 設計師 金額 點 # 31 [PERSON_NAME]塔彩染補色劑洗髮精250ML(小) 5…" at bounding box center [639, 408] width 310 height 341
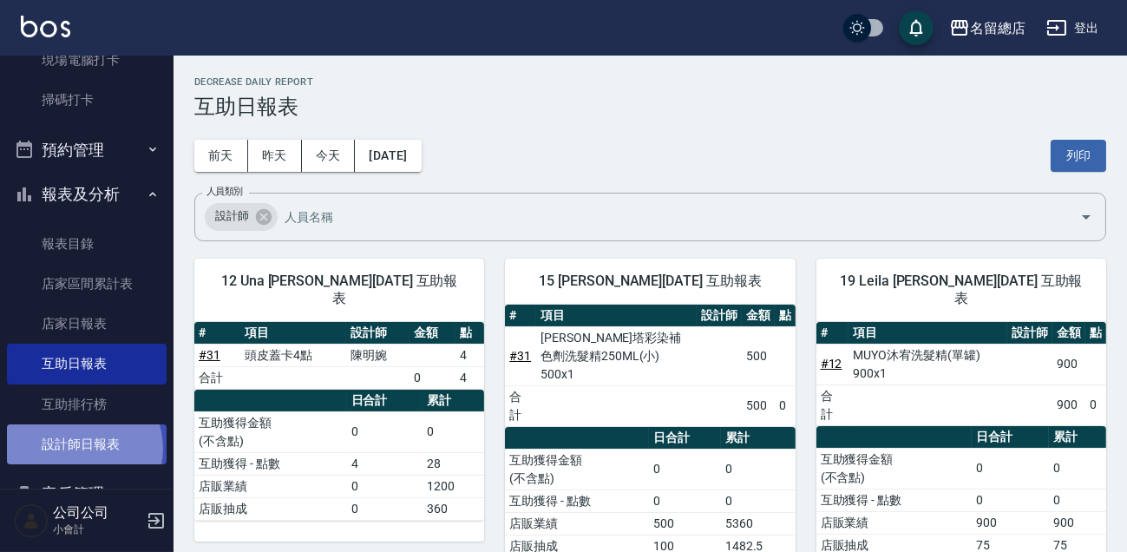
click at [82, 448] on link "設計師日報表" at bounding box center [87, 444] width 160 height 40
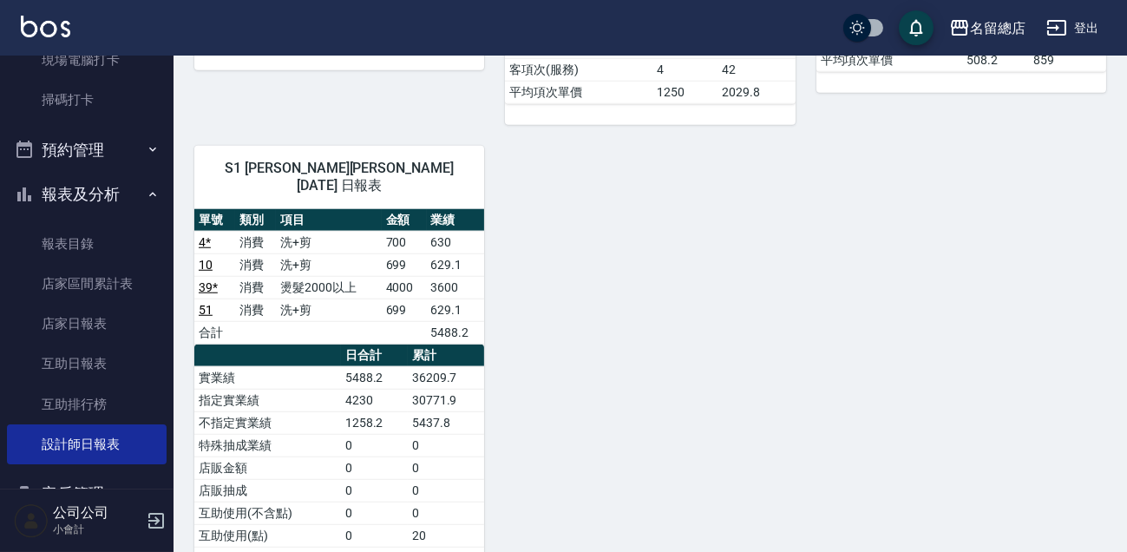
scroll to position [2917, 0]
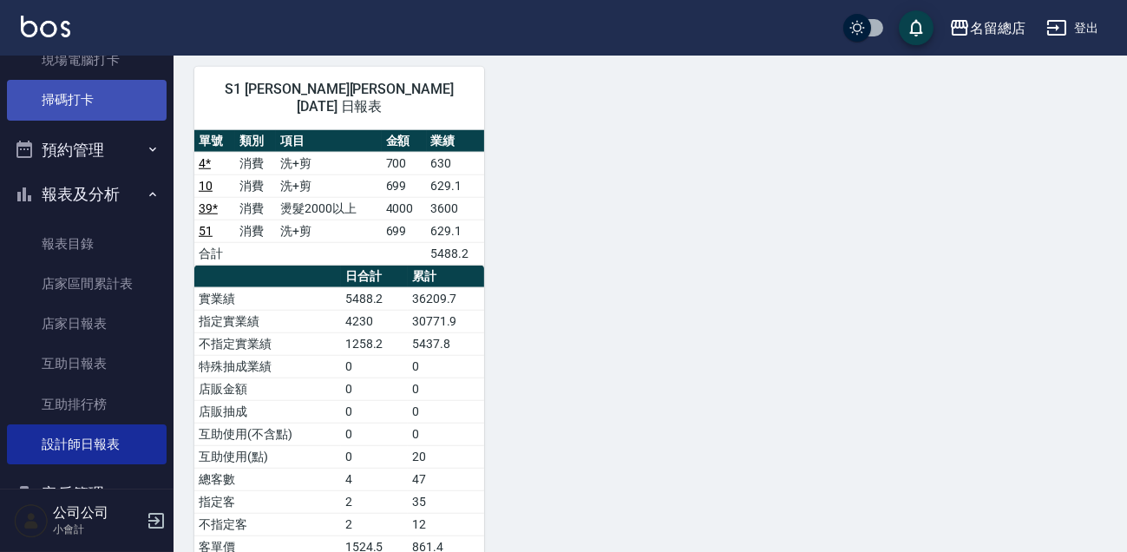
click at [124, 109] on link "掃碼打卡" at bounding box center [87, 100] width 160 height 40
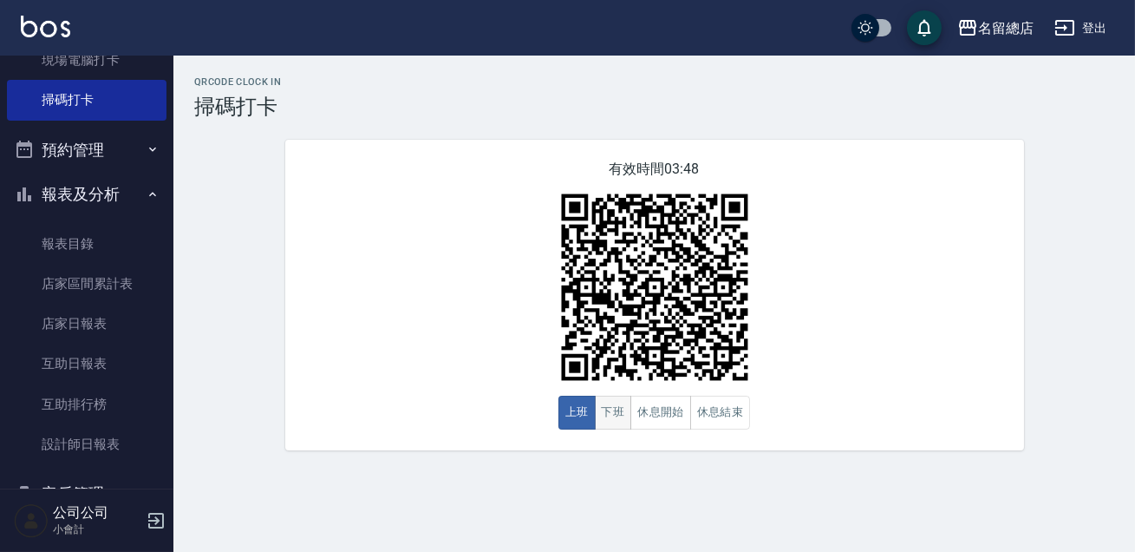
click at [615, 419] on button "下班" at bounding box center [613, 412] width 37 height 34
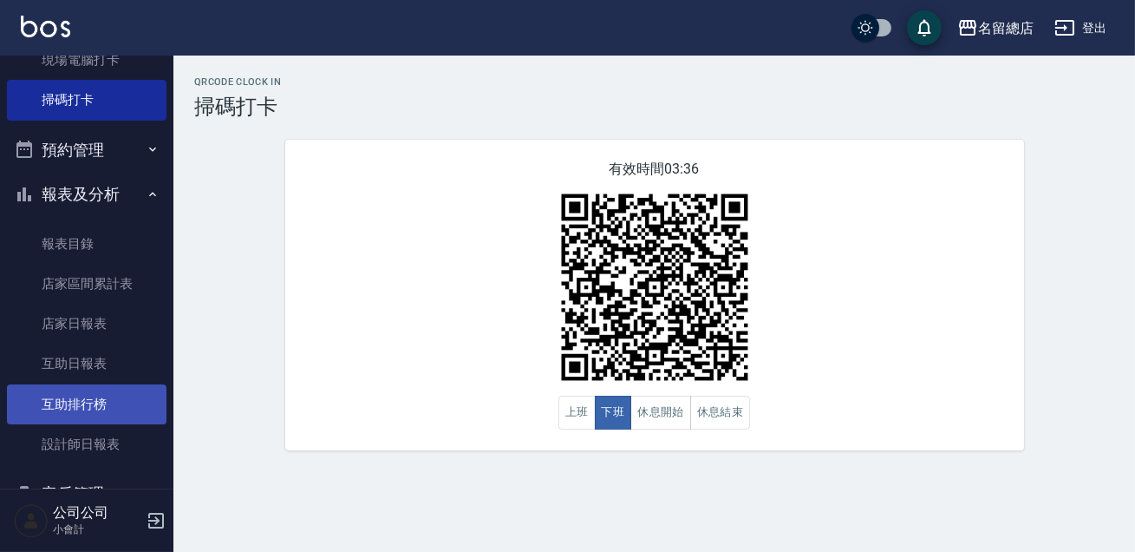
click at [88, 392] on link "互助排行榜" at bounding box center [87, 404] width 160 height 40
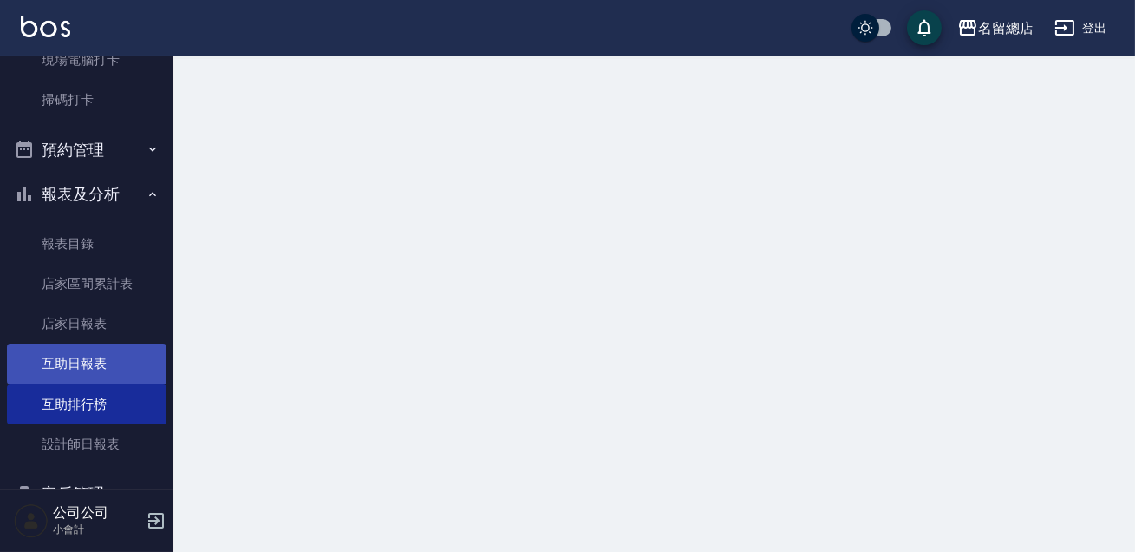
click at [95, 365] on link "互助日報表" at bounding box center [87, 363] width 160 height 40
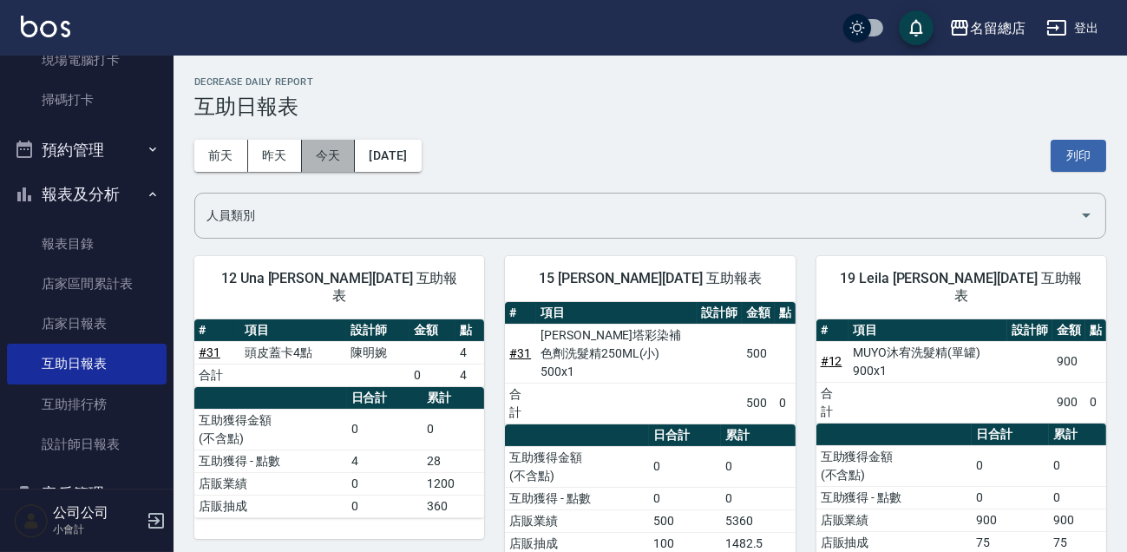
click at [318, 163] on button "今天" at bounding box center [329, 156] width 54 height 32
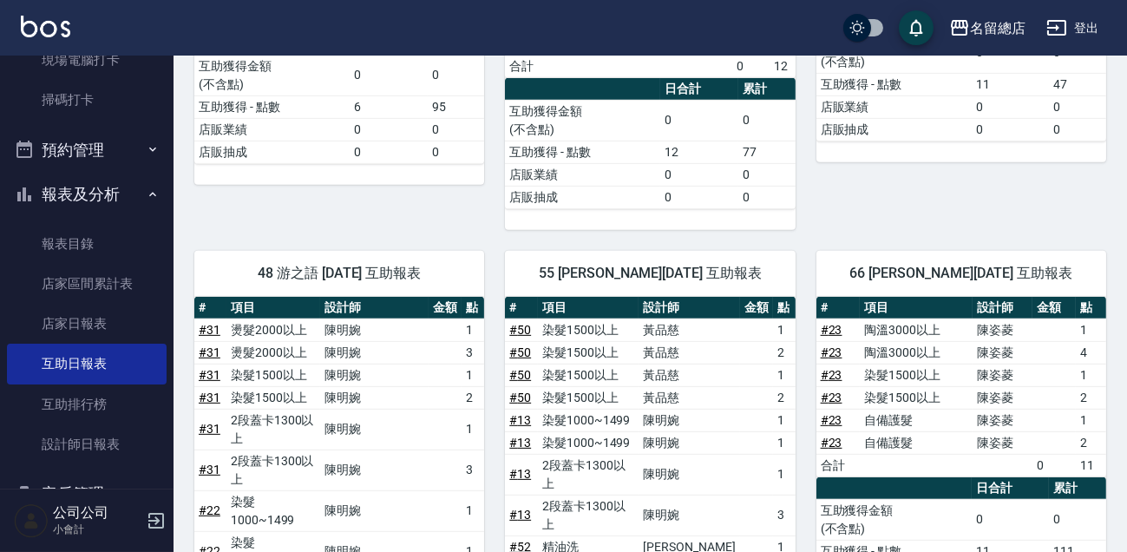
scroll to position [157, 0]
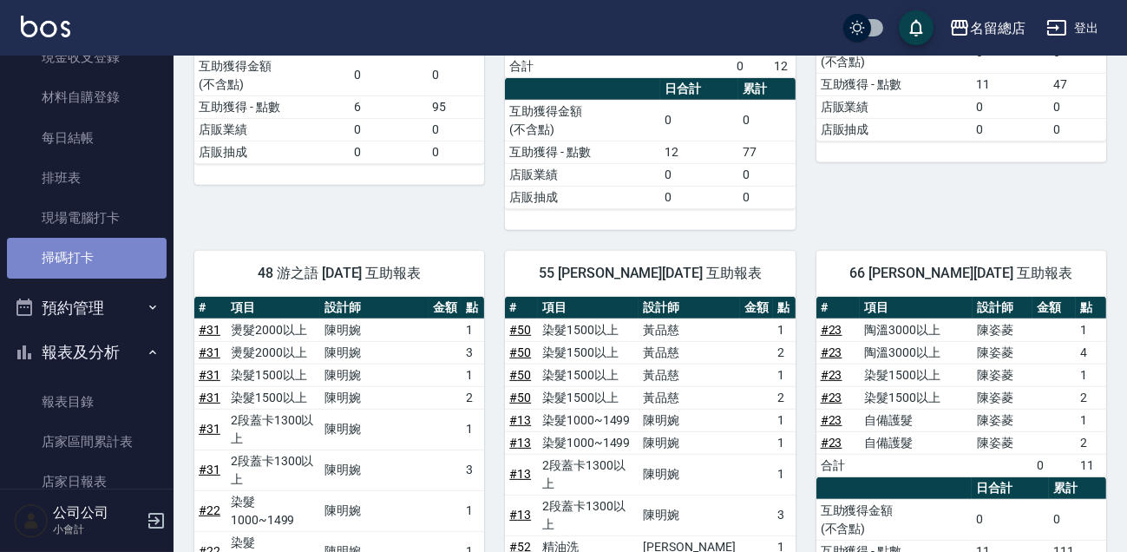
click at [133, 251] on link "掃碼打卡" at bounding box center [87, 258] width 160 height 40
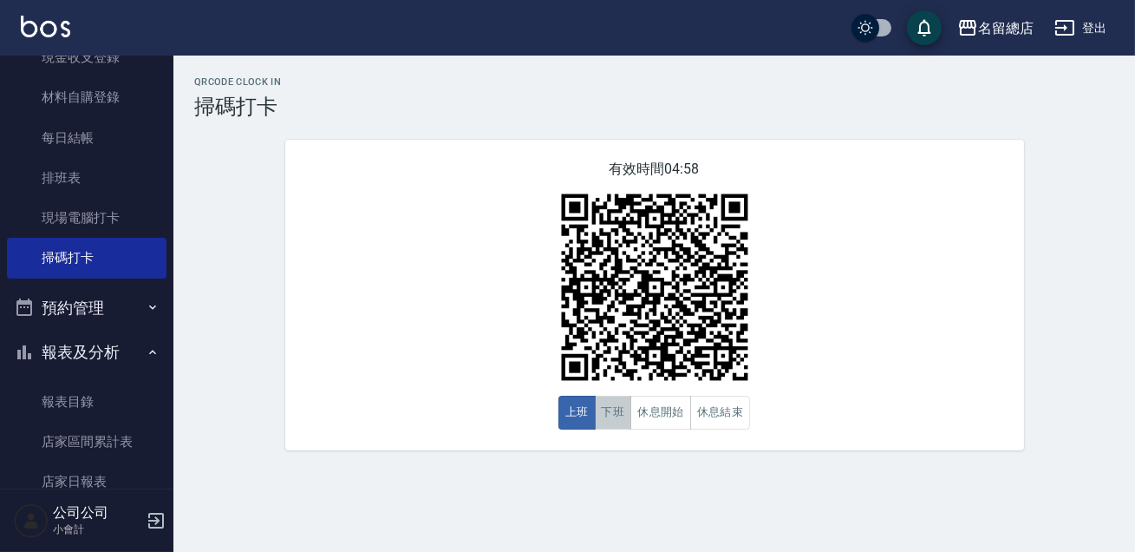
click at [608, 407] on button "下班" at bounding box center [613, 412] width 37 height 34
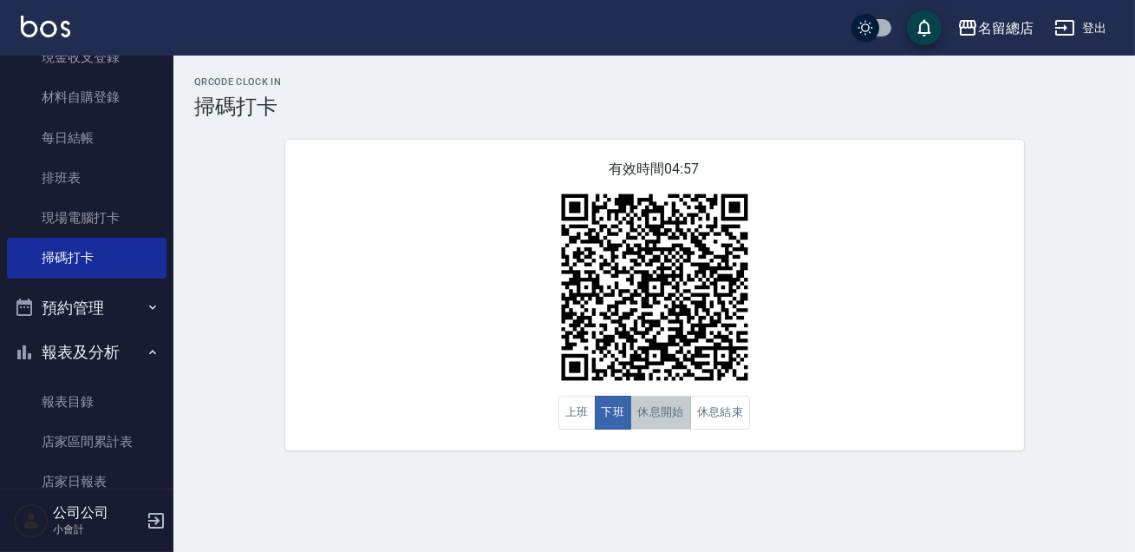
click at [662, 416] on button "休息開始" at bounding box center [661, 412] width 61 height 34
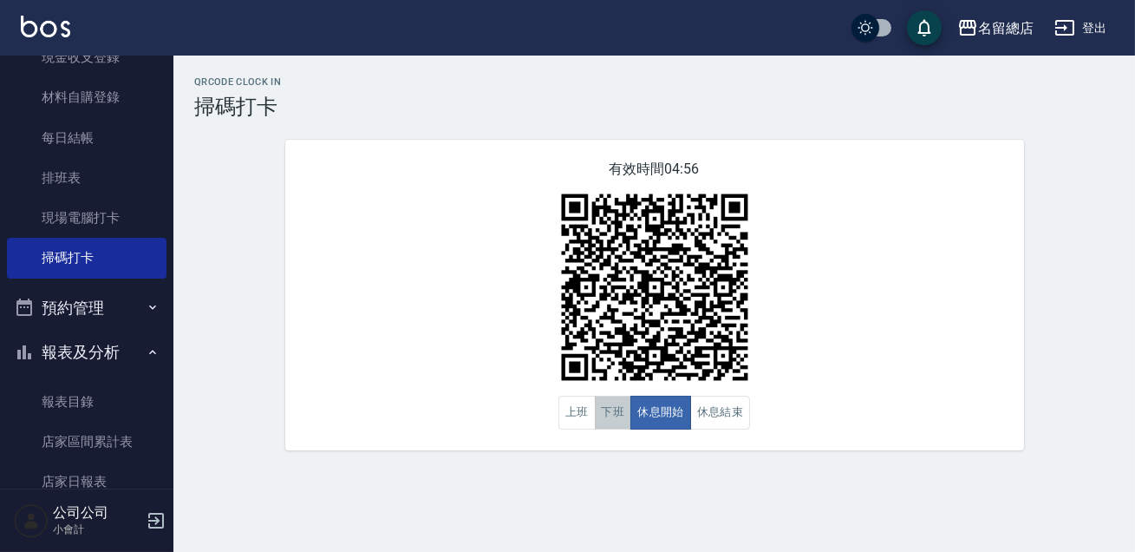
click at [628, 417] on button "下班" at bounding box center [613, 412] width 37 height 34
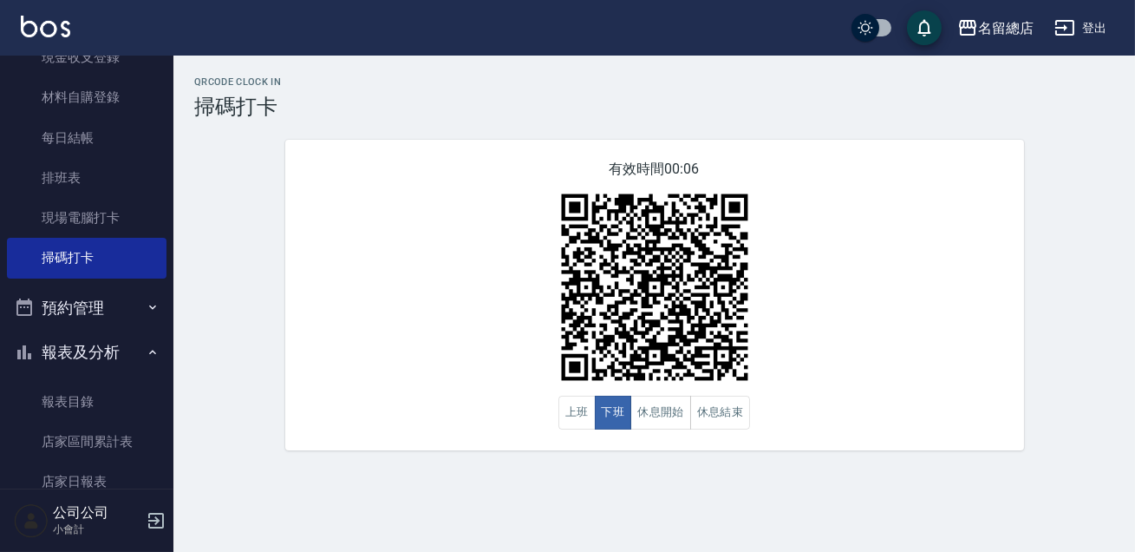
click at [6, 369] on nav "櫃檯作業 打帳單 帳單列表 現金收支登錄 材料自購登錄 每日結帳 排班表 現場電腦打卡 掃碼打卡 預約管理 預約管理 單日預約紀錄 單週預約紀錄 報表及分析 …" at bounding box center [86, 272] width 173 height 433
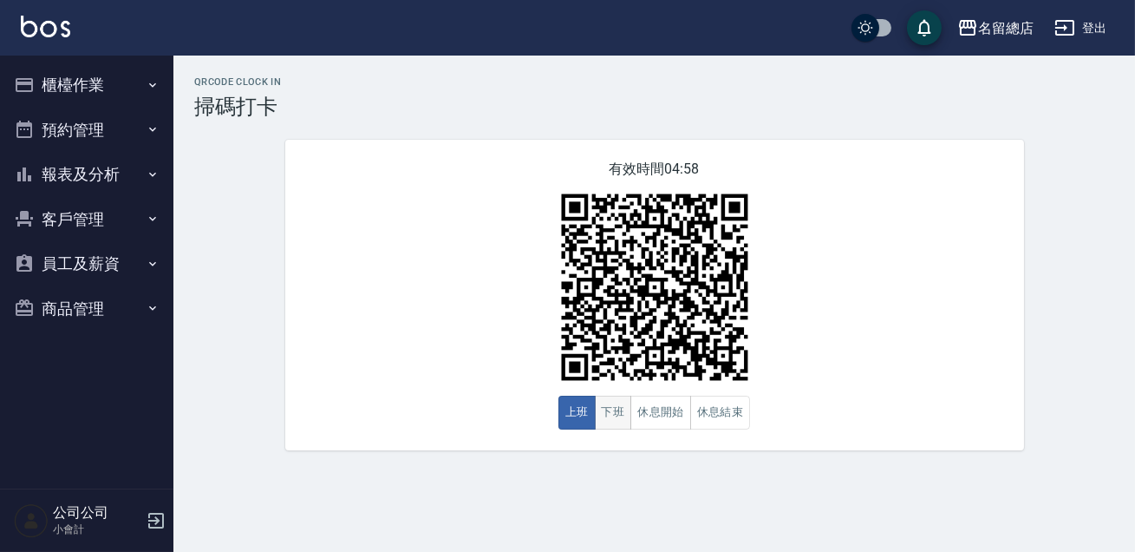
click at [614, 412] on button "下班" at bounding box center [613, 412] width 37 height 34
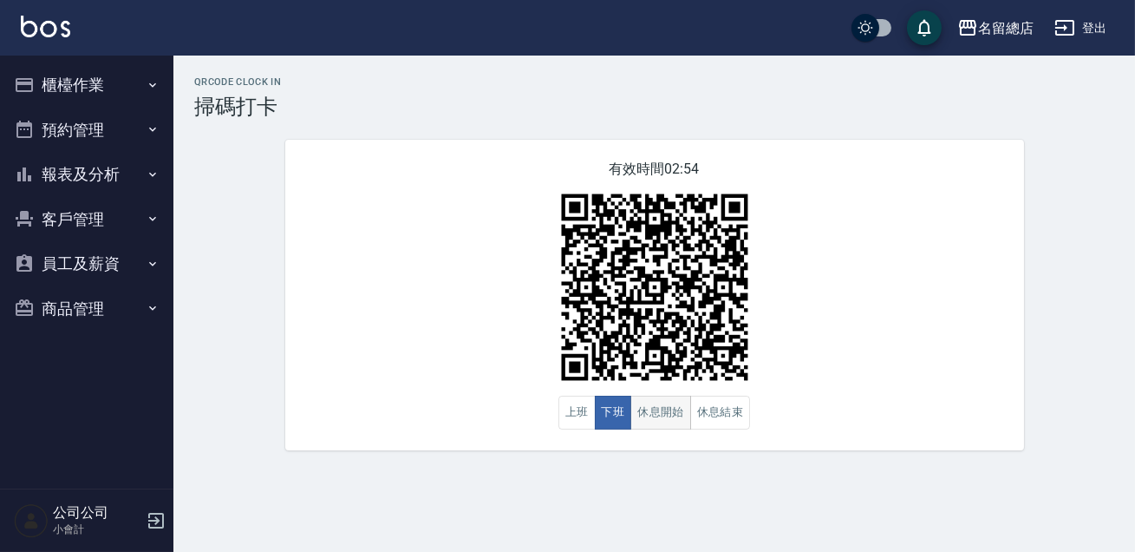
click at [684, 409] on button "休息開始" at bounding box center [661, 412] width 61 height 34
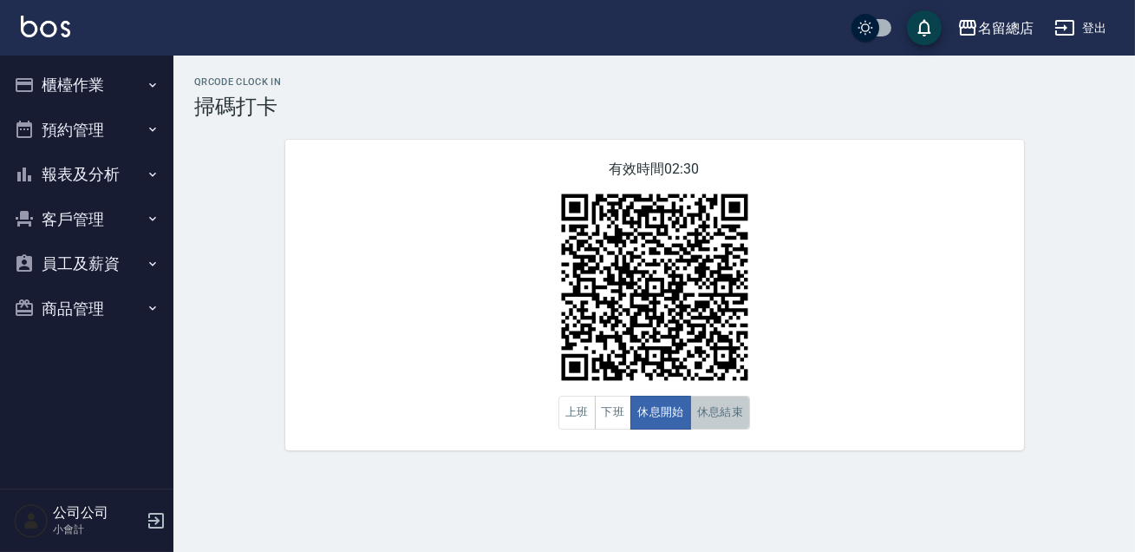
click at [709, 408] on button "休息結束" at bounding box center [720, 412] width 61 height 34
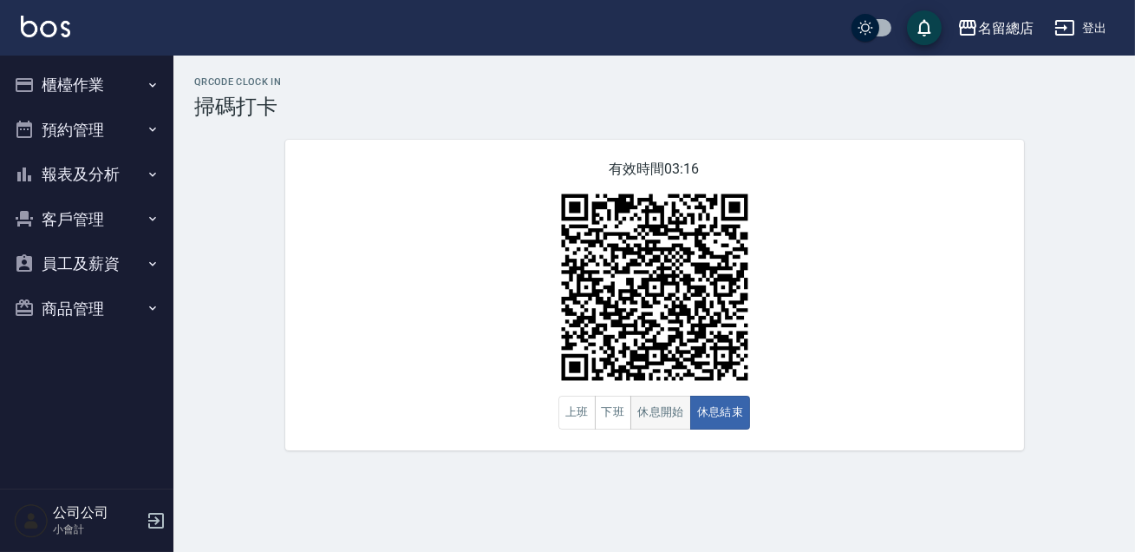
click at [664, 408] on button "休息開始" at bounding box center [661, 412] width 61 height 34
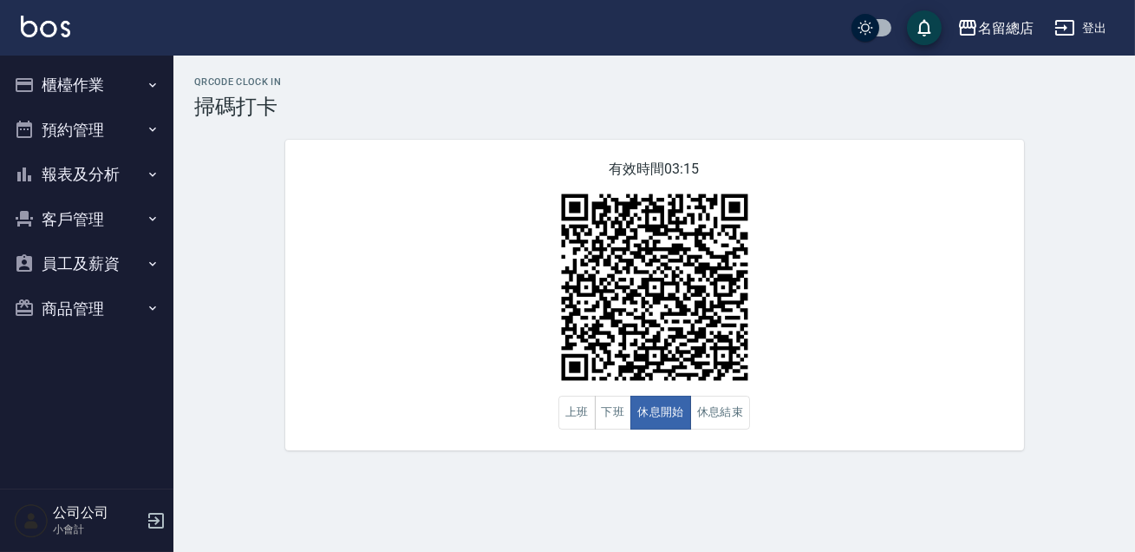
click at [928, 333] on div "有效時間 03:15 上班 下班 休息開始 休息結束" at bounding box center [654, 295] width 739 height 310
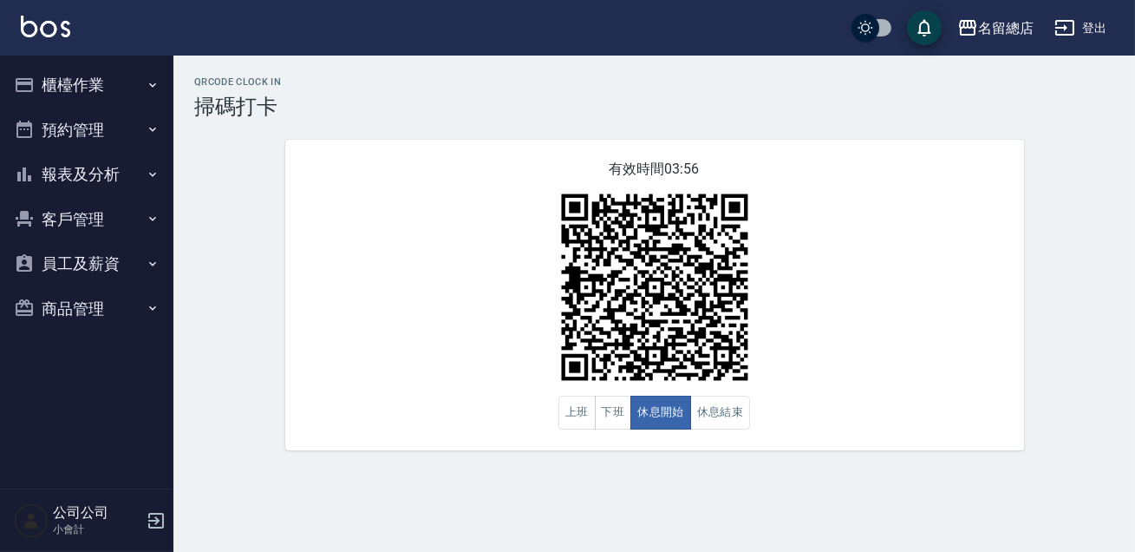
click at [721, 321] on img at bounding box center [654, 287] width 217 height 217
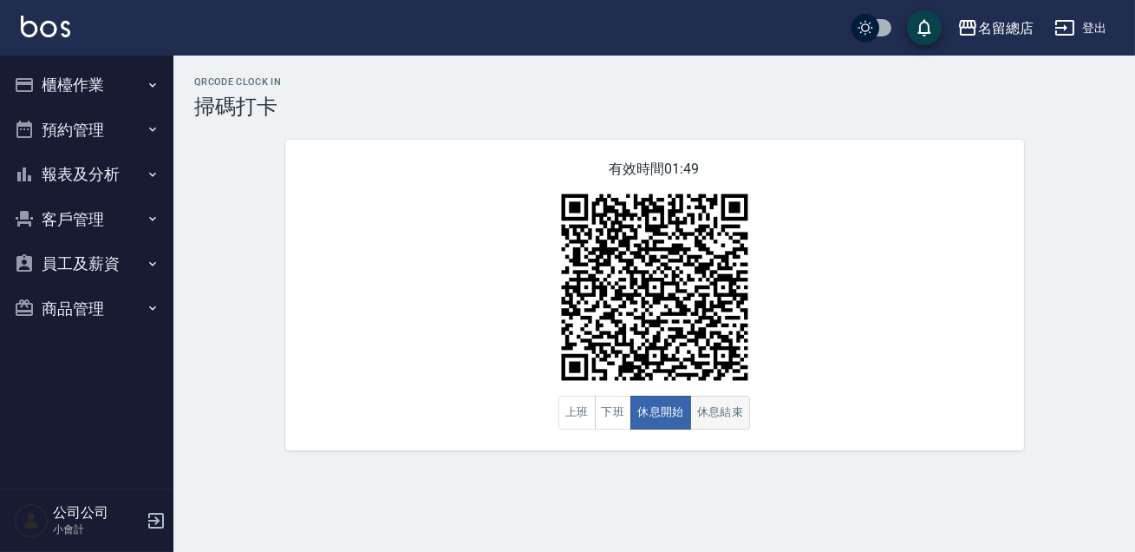
click at [737, 418] on button "休息結束" at bounding box center [720, 412] width 61 height 34
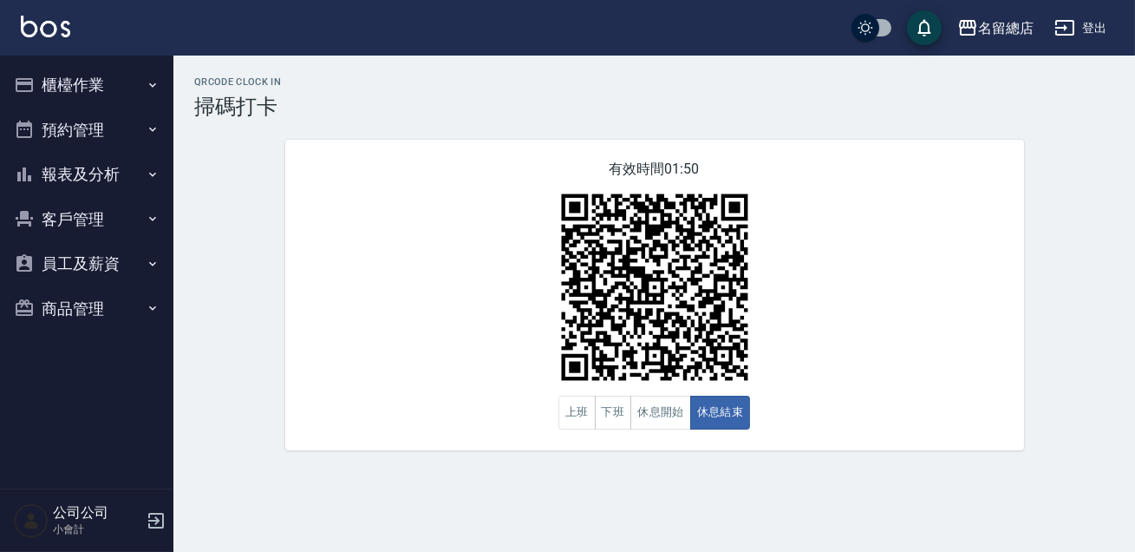
click at [1134, 208] on div "QRcode Clock In 掃碼打卡 有效時間 01:50 上班 下班 休息開始 休息結束" at bounding box center [654, 263] width 962 height 374
click at [621, 406] on button "下班" at bounding box center [613, 412] width 37 height 34
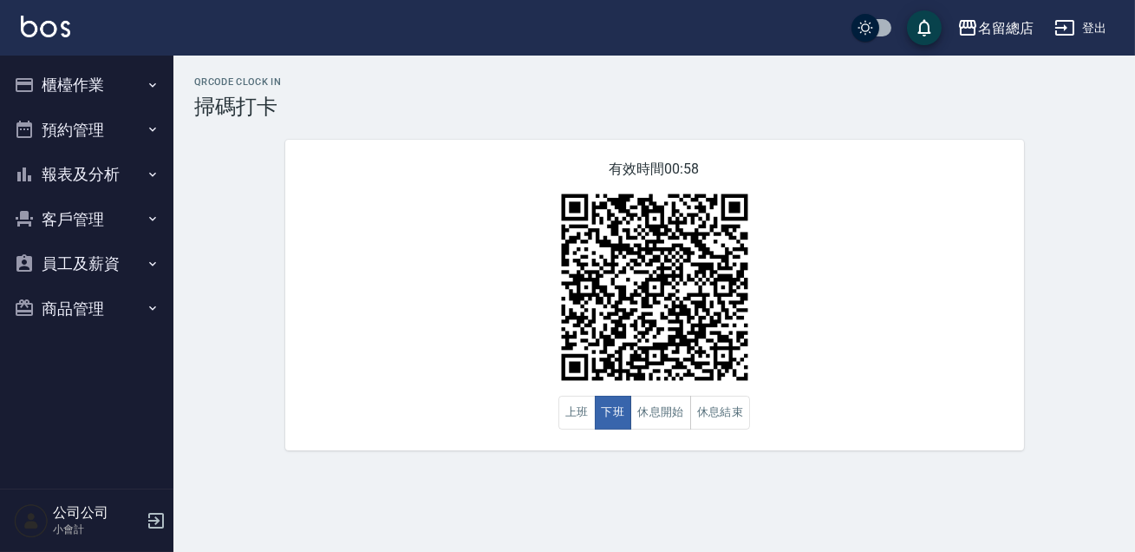
click at [252, 326] on div "QRcode Clock In 掃碼打卡 有效時間 00:58 上班 下班 休息開始 休息結束" at bounding box center [654, 263] width 962 height 374
click at [88, 80] on button "櫃檯作業" at bounding box center [87, 84] width 160 height 45
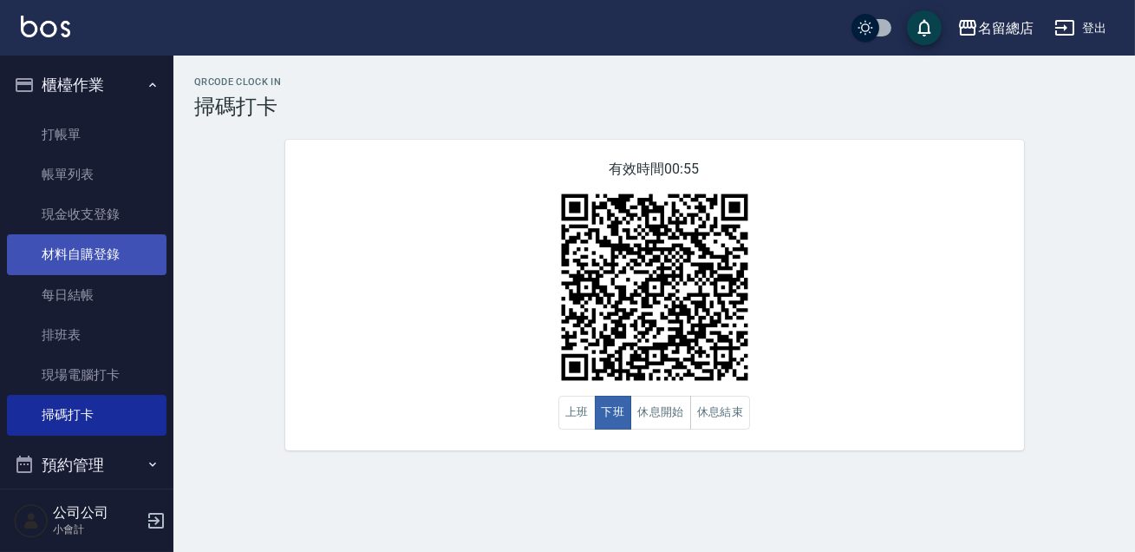
click at [107, 264] on link "材料自購登錄" at bounding box center [87, 254] width 160 height 40
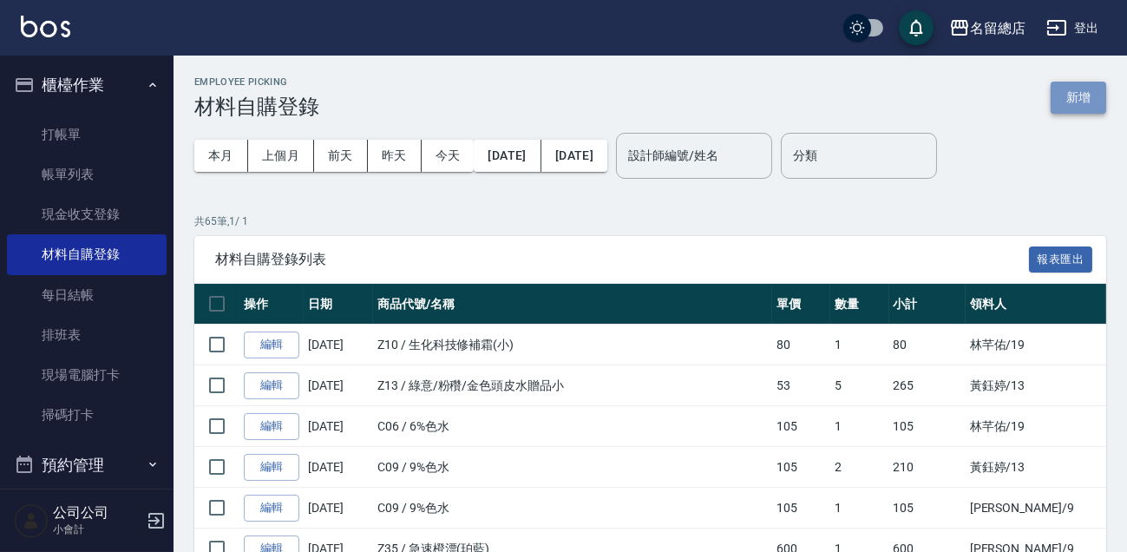
click at [1102, 107] on button "新增" at bounding box center [1078, 98] width 56 height 32
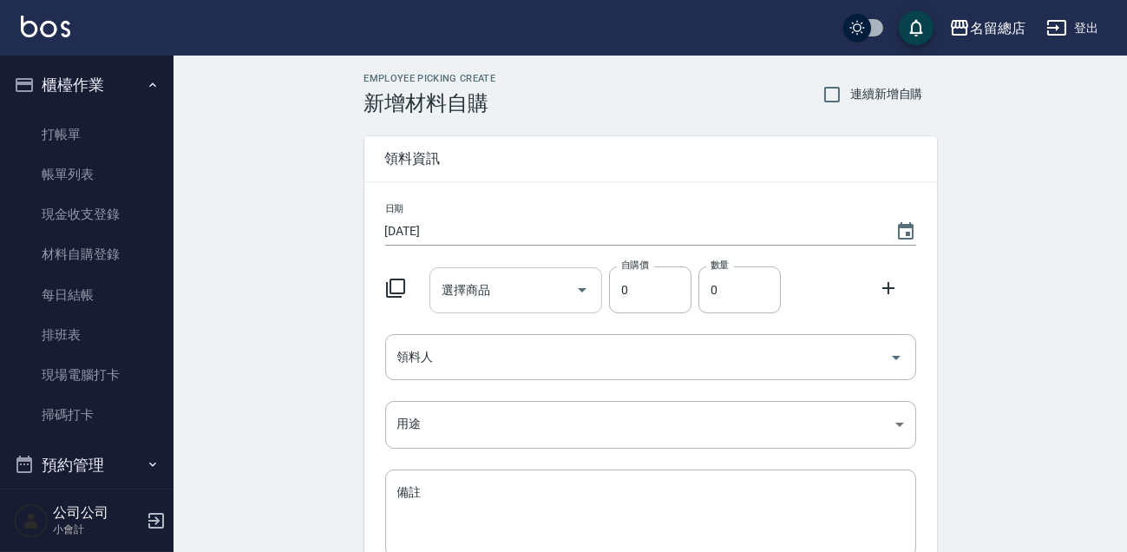
click at [534, 285] on input "選擇商品" at bounding box center [502, 290] width 131 height 30
type input "茶"
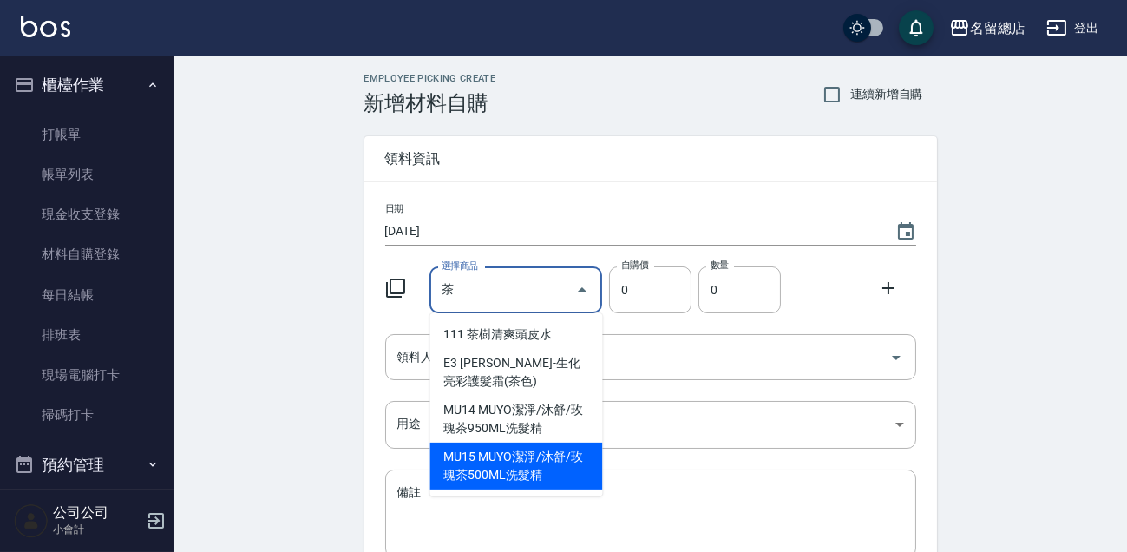
scroll to position [78, 0]
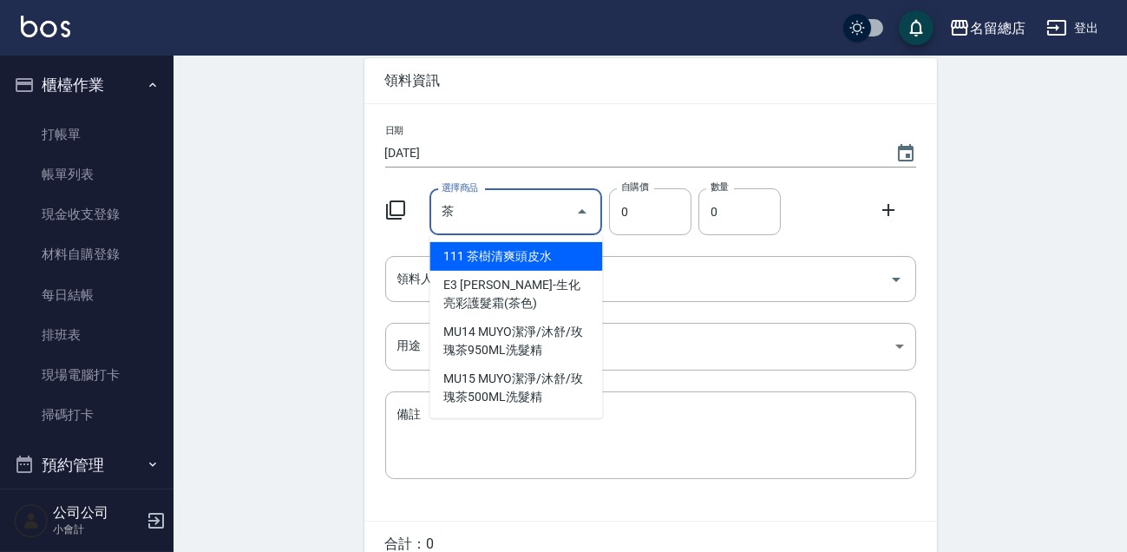
click at [523, 199] on input "茶" at bounding box center [502, 212] width 131 height 30
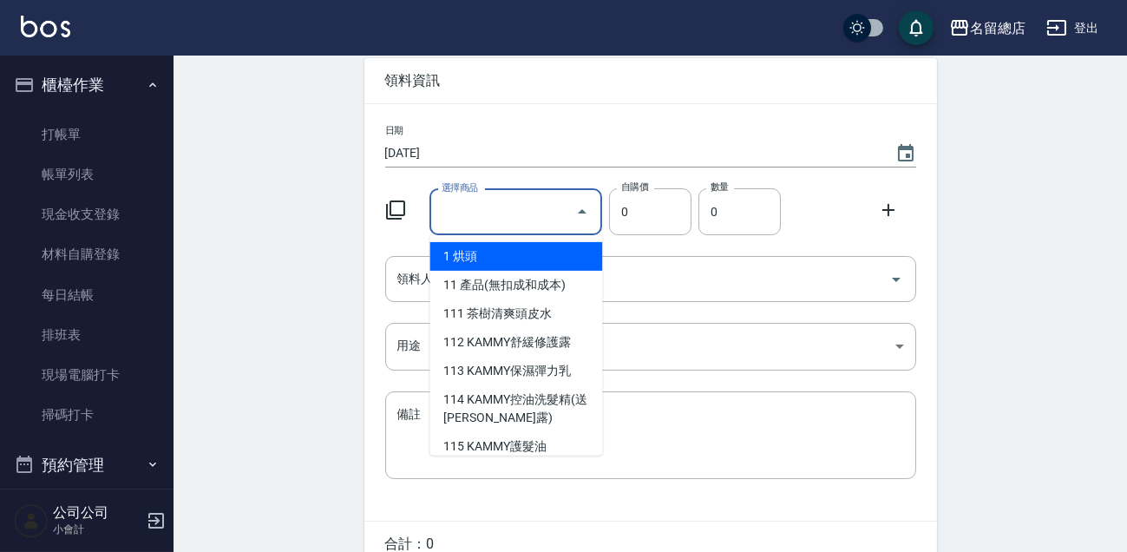
click at [503, 207] on input "選擇商品" at bounding box center [502, 212] width 131 height 30
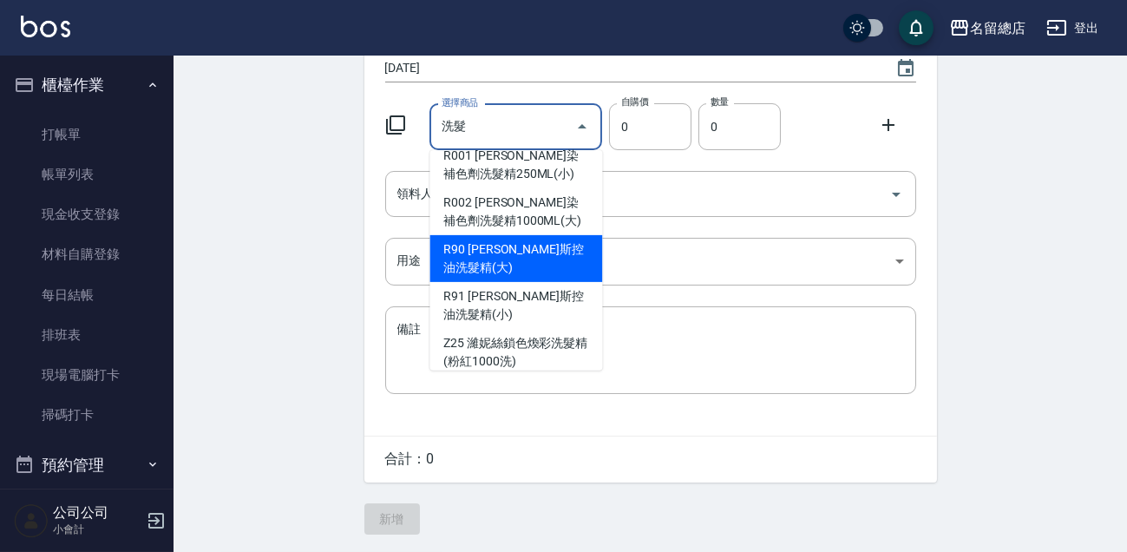
scroll to position [1197, 0]
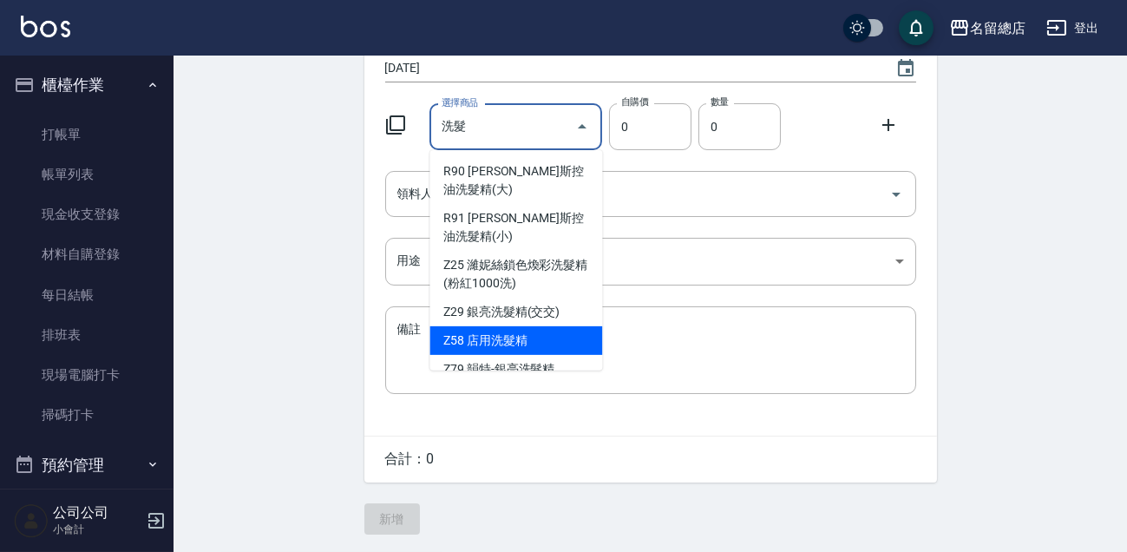
click at [487, 326] on li "Z58 店用洗髮精" at bounding box center [515, 340] width 173 height 29
type input "店用洗髮精"
type input "160"
type input "1"
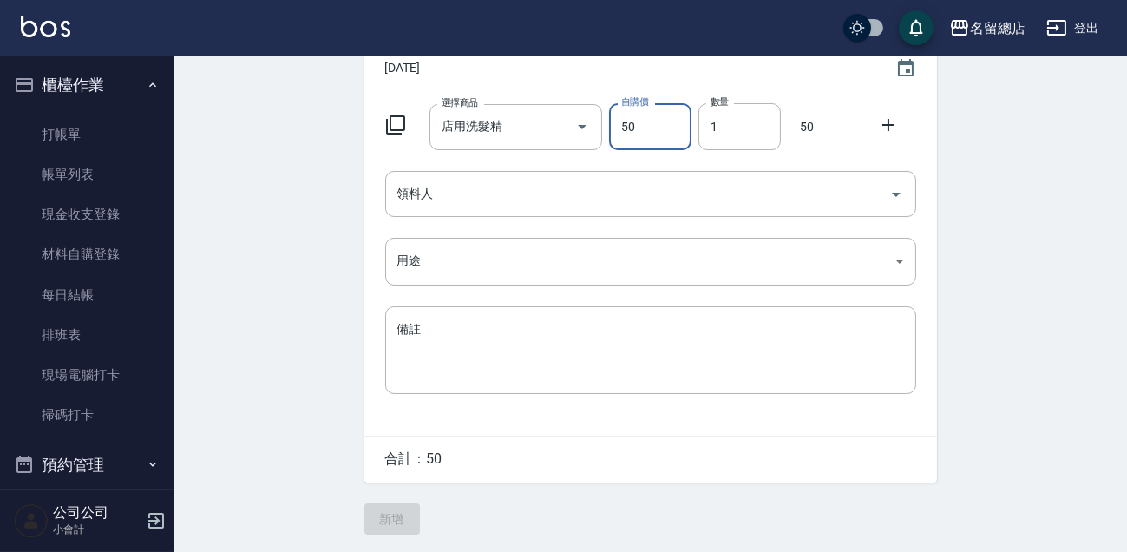
type input "50"
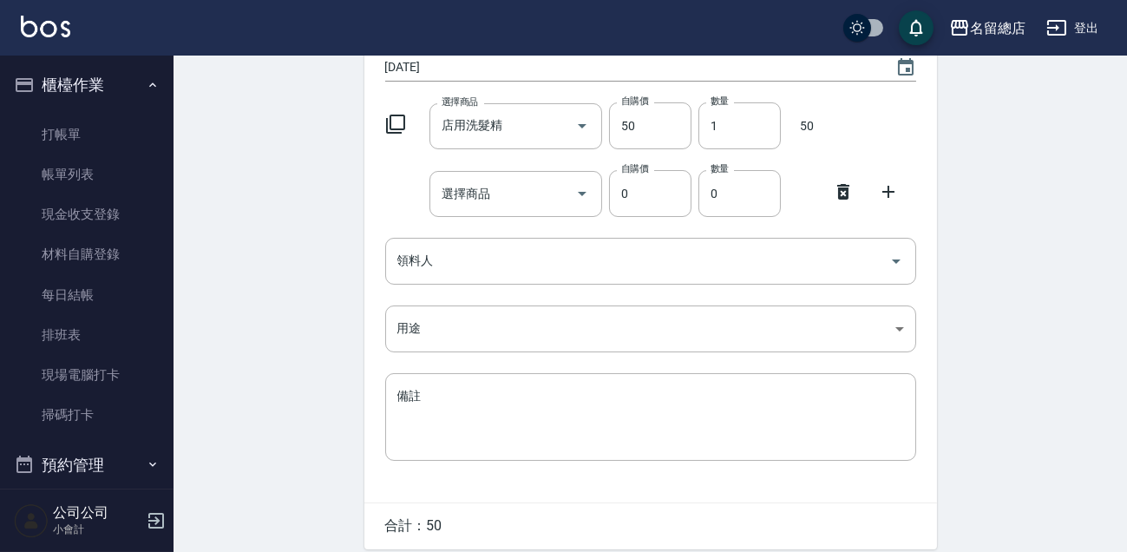
click at [849, 195] on icon at bounding box center [843, 191] width 21 height 21
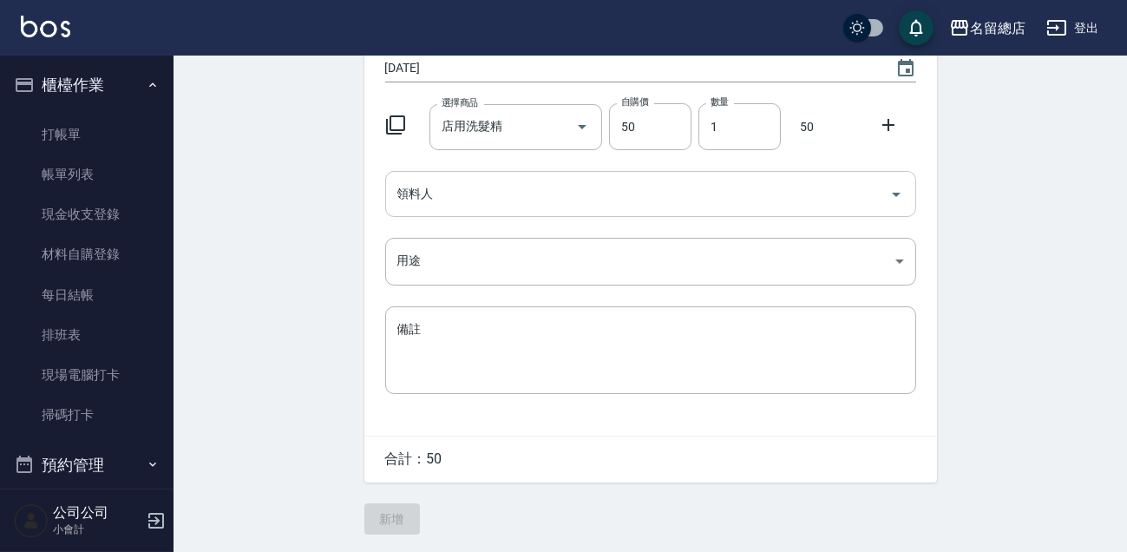
click at [537, 189] on input "領料人" at bounding box center [637, 194] width 489 height 30
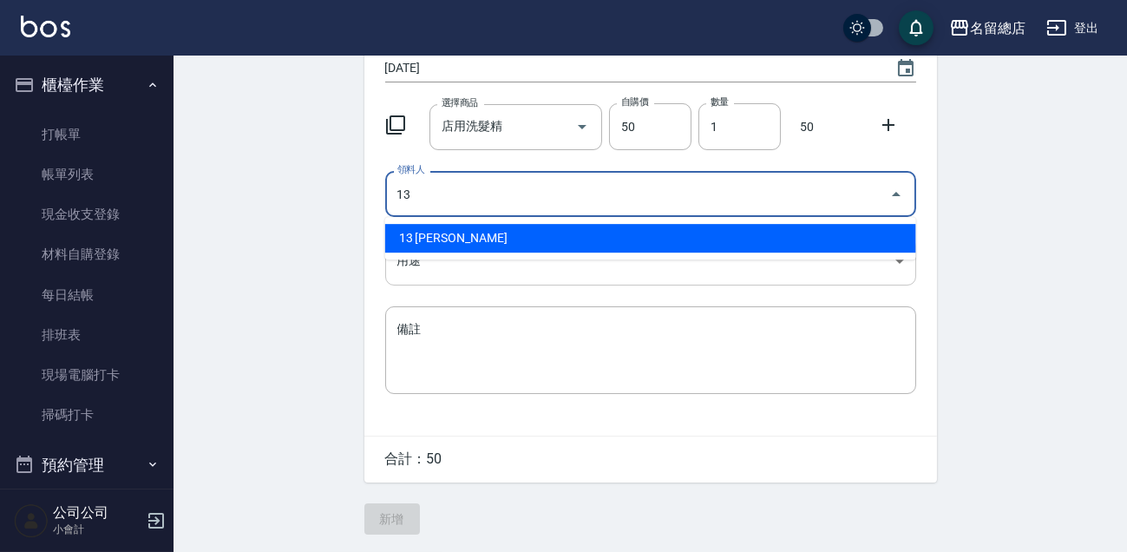
type input "13 黃鈺婷"
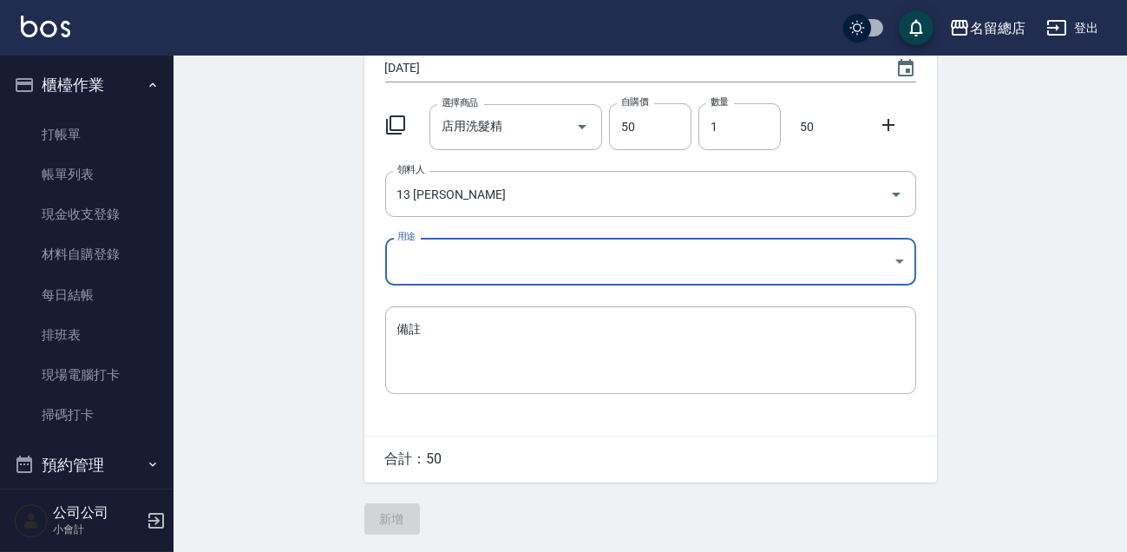
click at [565, 262] on body "名留總店 登出 櫃檯作業 打帳單 帳單列表 現金收支登錄 材料自購登錄 每日結帳 排班表 現場電腦打卡 掃碼打卡 預約管理 預約管理 單日預約紀錄 單週預約紀…" at bounding box center [563, 194] width 1127 height 715
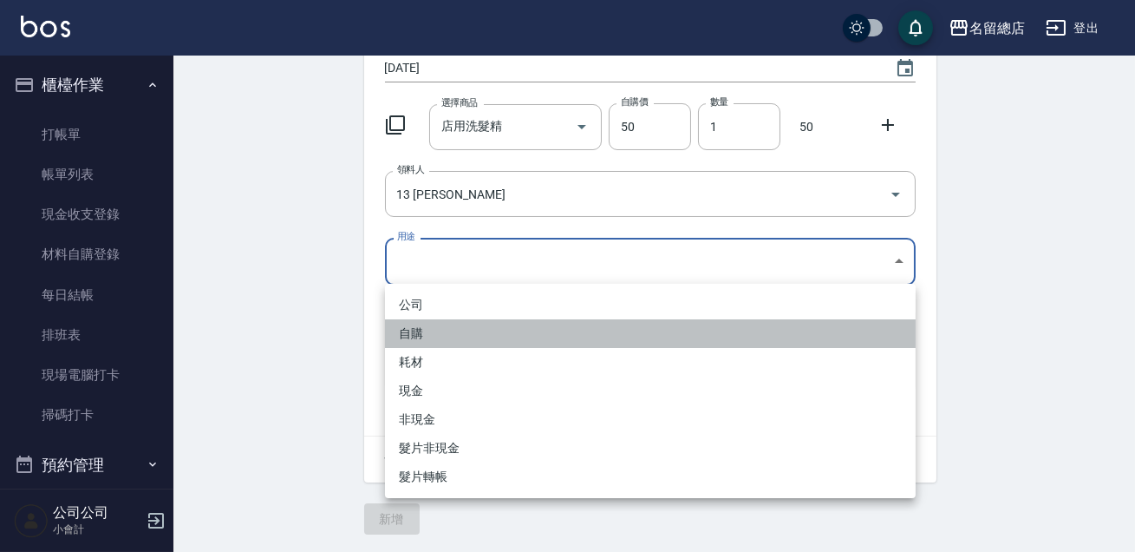
click at [441, 337] on li "自購" at bounding box center [650, 333] width 531 height 29
type input "自購"
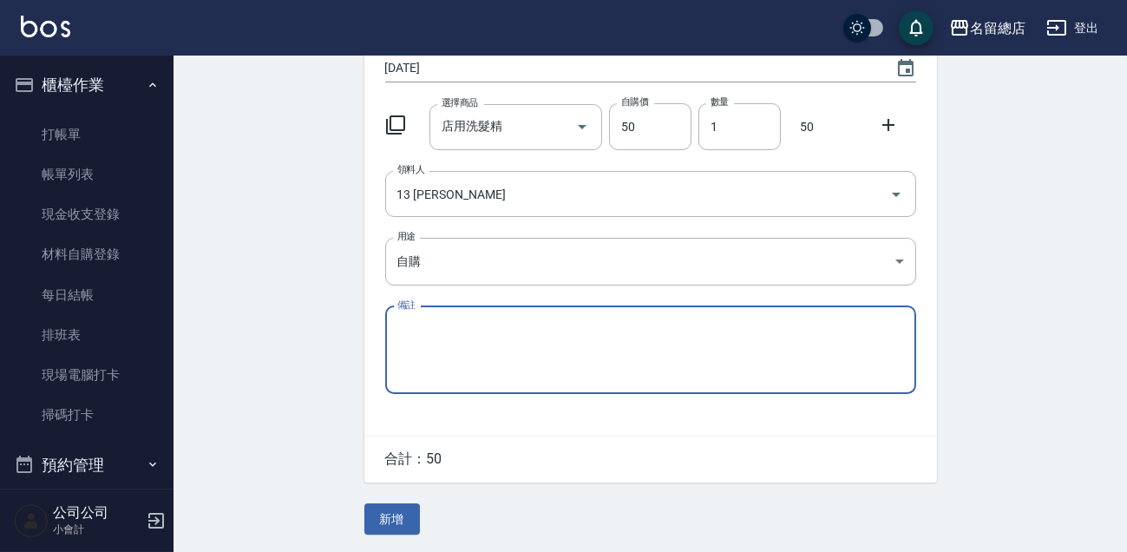
click at [449, 330] on textarea "備註" at bounding box center [650, 349] width 507 height 59
type textarea "茶香"
click at [382, 512] on button "新增" at bounding box center [392, 519] width 56 height 32
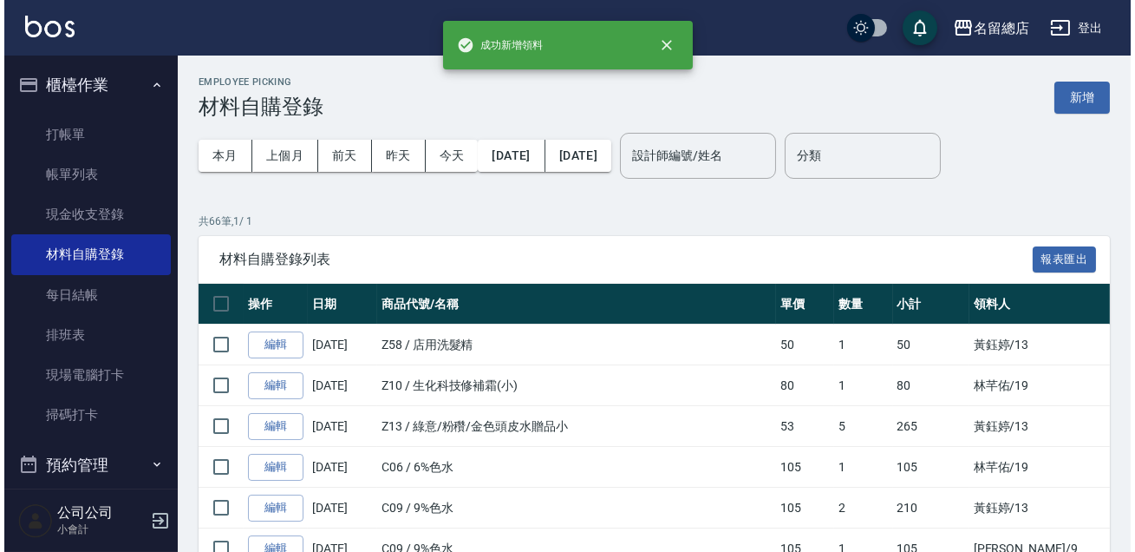
scroll to position [157, 0]
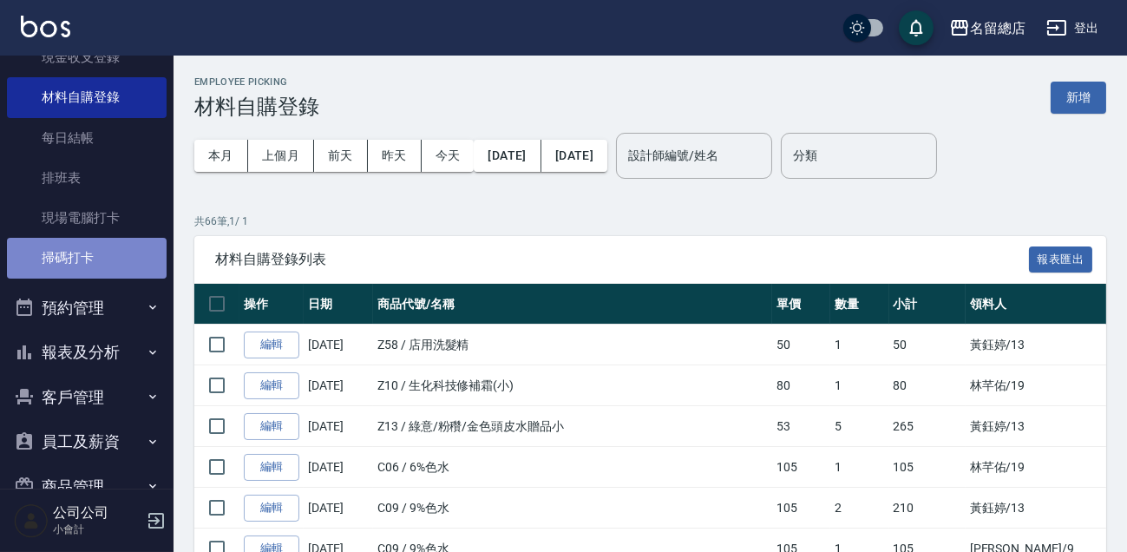
click at [94, 260] on link "掃碼打卡" at bounding box center [87, 258] width 160 height 40
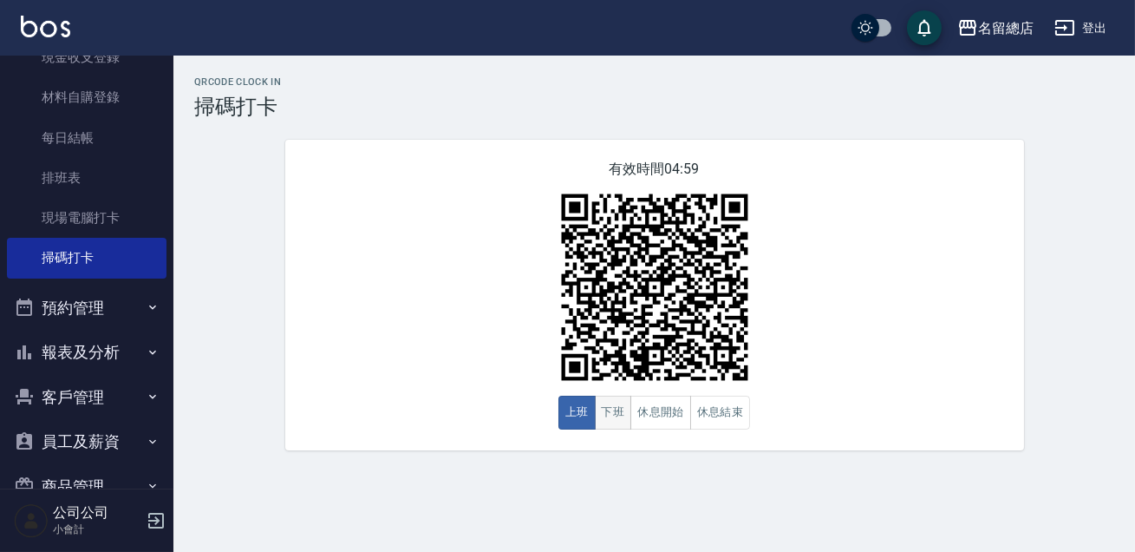
click at [619, 422] on button "下班" at bounding box center [613, 412] width 37 height 34
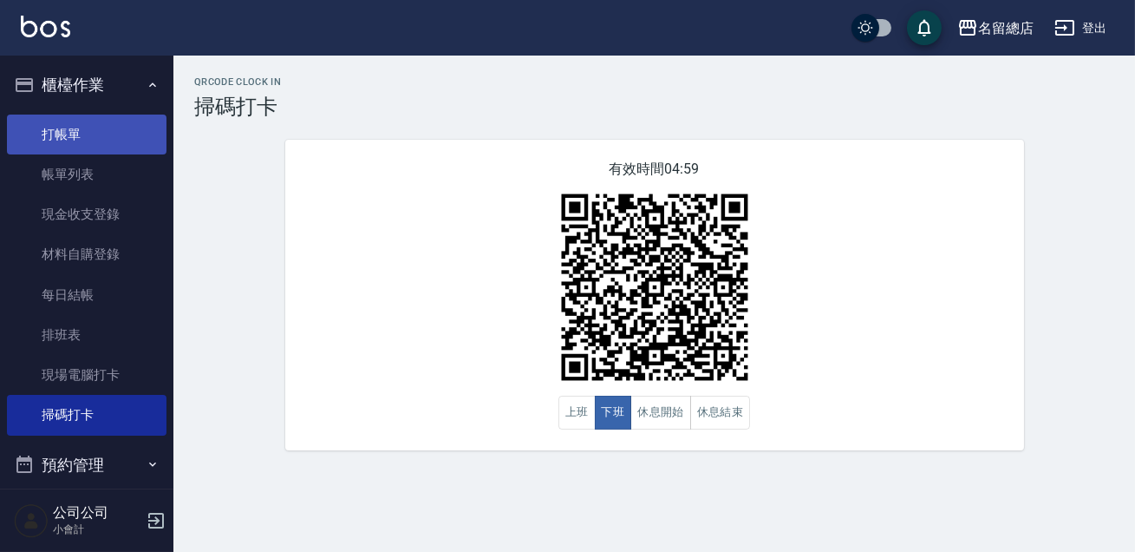
click at [80, 150] on link "打帳單" at bounding box center [87, 134] width 160 height 40
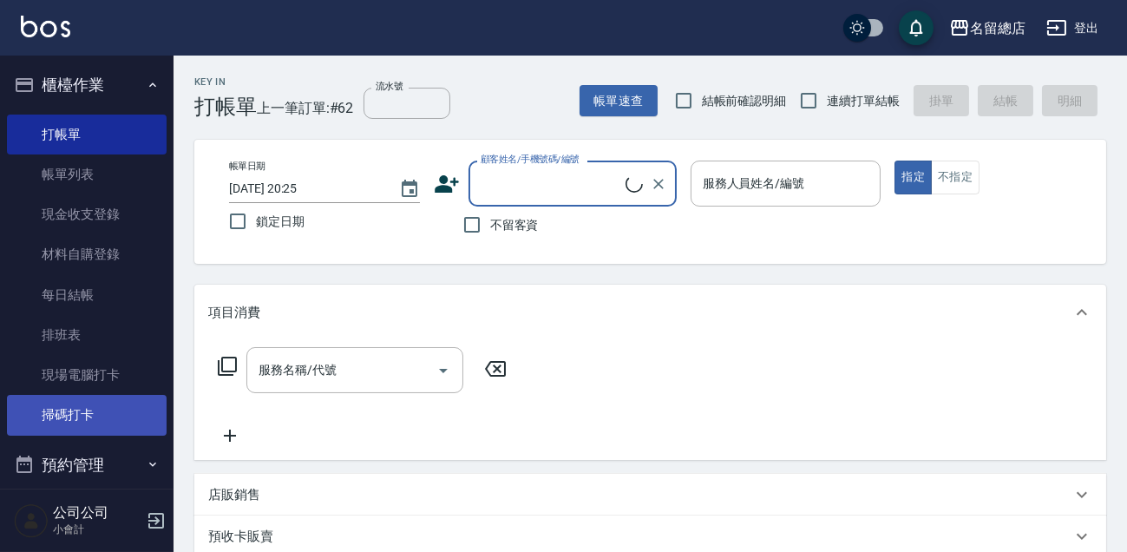
click at [122, 408] on link "掃碼打卡" at bounding box center [87, 415] width 160 height 40
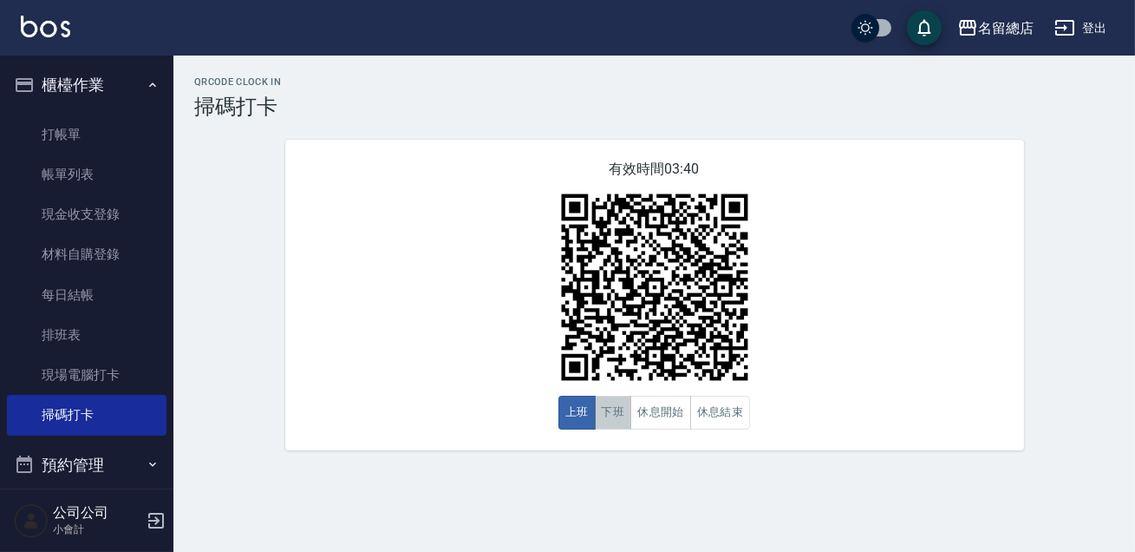
click at [625, 413] on button "下班" at bounding box center [613, 412] width 37 height 34
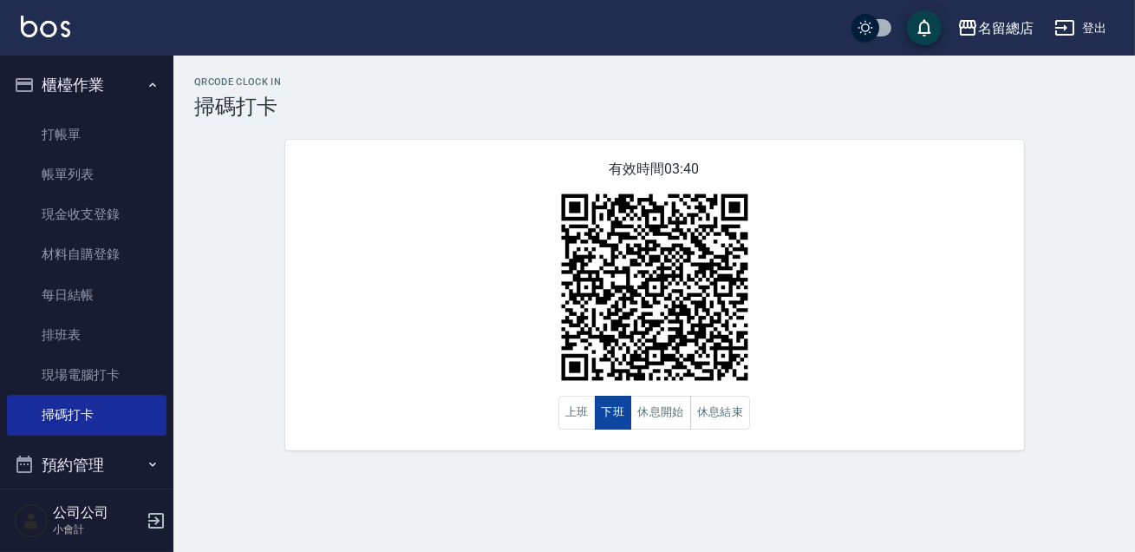
click at [627, 410] on button "下班" at bounding box center [613, 412] width 37 height 34
